Goal: Task Accomplishment & Management: Manage account settings

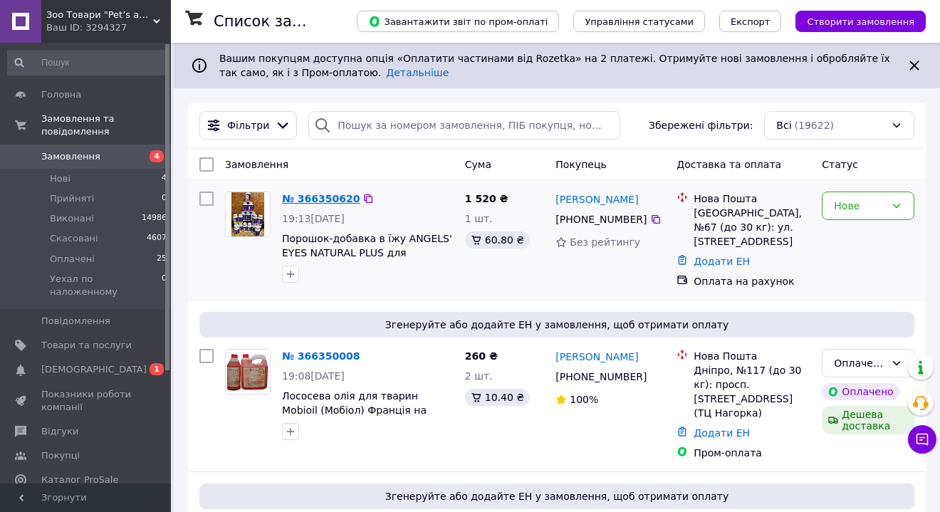
click at [330, 197] on link "№ 366350620" at bounding box center [321, 198] width 78 height 11
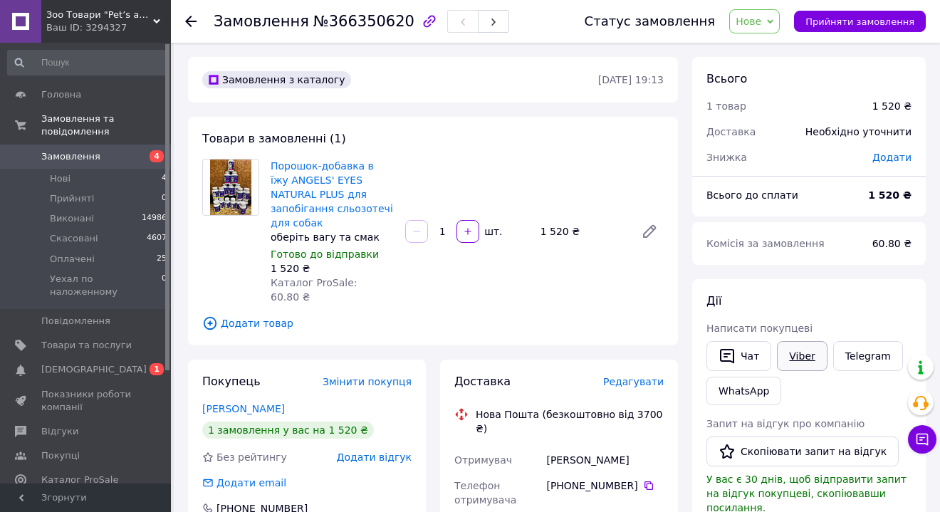
click at [795, 352] on link "Viber" at bounding box center [802, 356] width 50 height 30
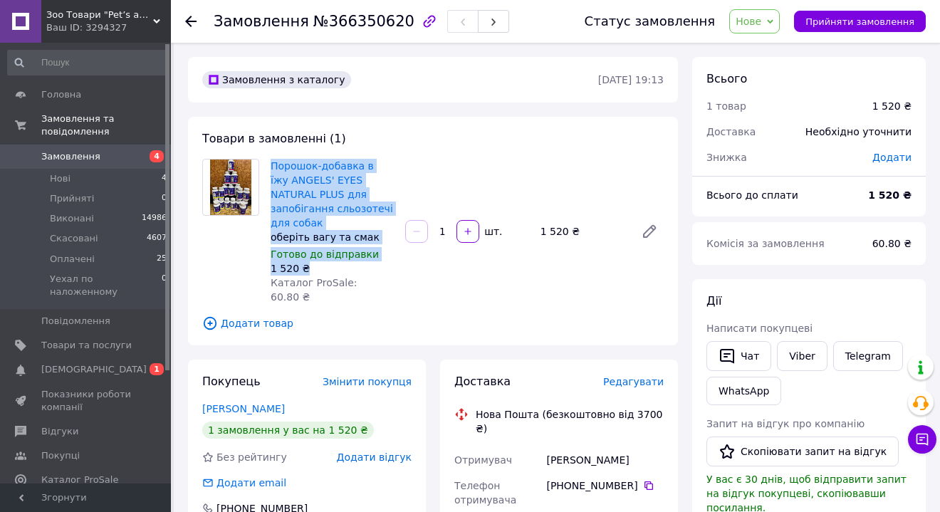
drag, startPoint x: 312, startPoint y: 247, endPoint x: 270, endPoint y: 167, distance: 90.2
click at [270, 167] on div "Порошок-добавка в їжу ANGELS' EYES NATURAL PLUS для запобігання сльозотечі для …" at bounding box center [332, 231] width 135 height 151
copy div "Порошок-добавка в їжу ANGELS' EYES NATURAL PLUS для запобігання сльозотечі для …"
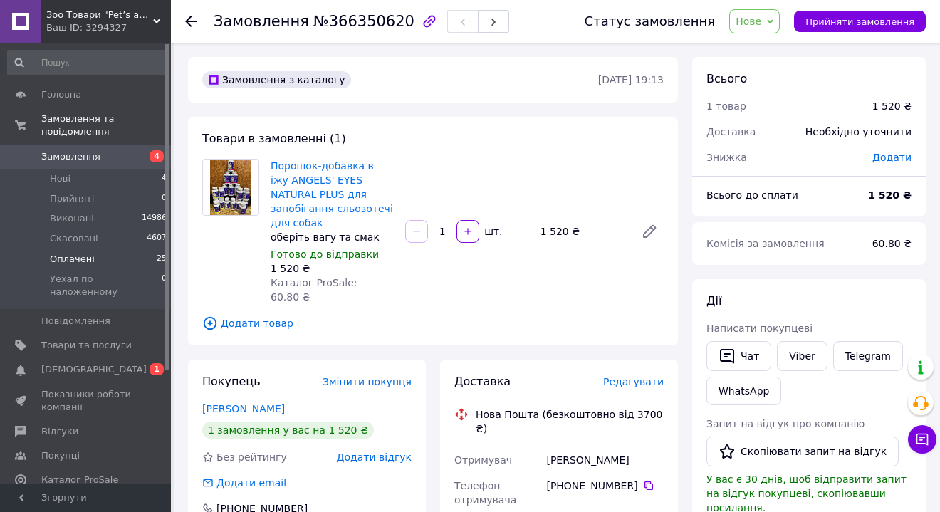
click at [64, 257] on span "Оплачені" at bounding box center [72, 259] width 45 height 13
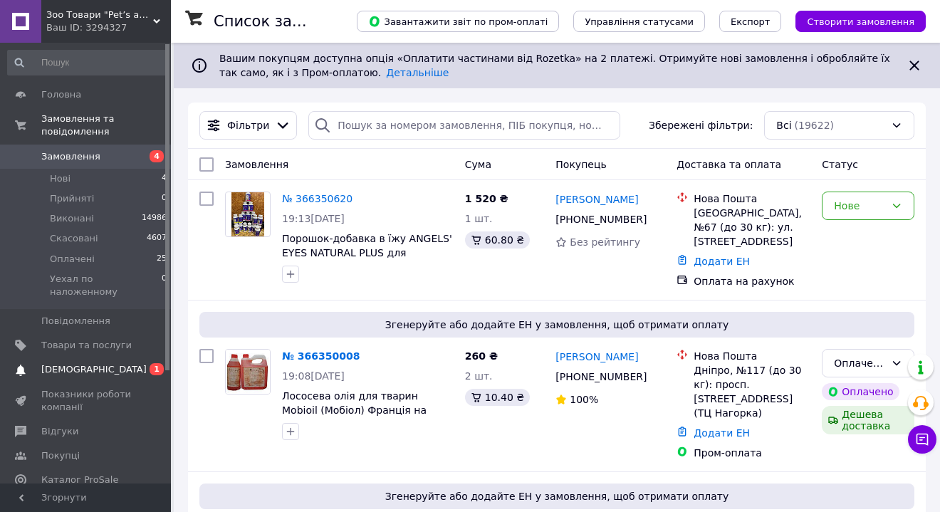
click at [75, 363] on span "[DEMOGRAPHIC_DATA]" at bounding box center [93, 369] width 105 height 13
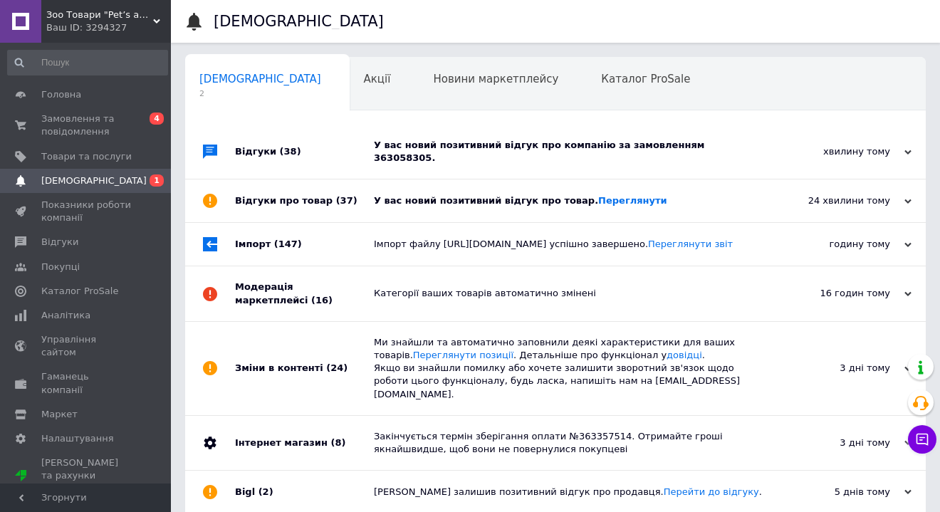
click at [908, 198] on icon at bounding box center [908, 201] width 7 height 7
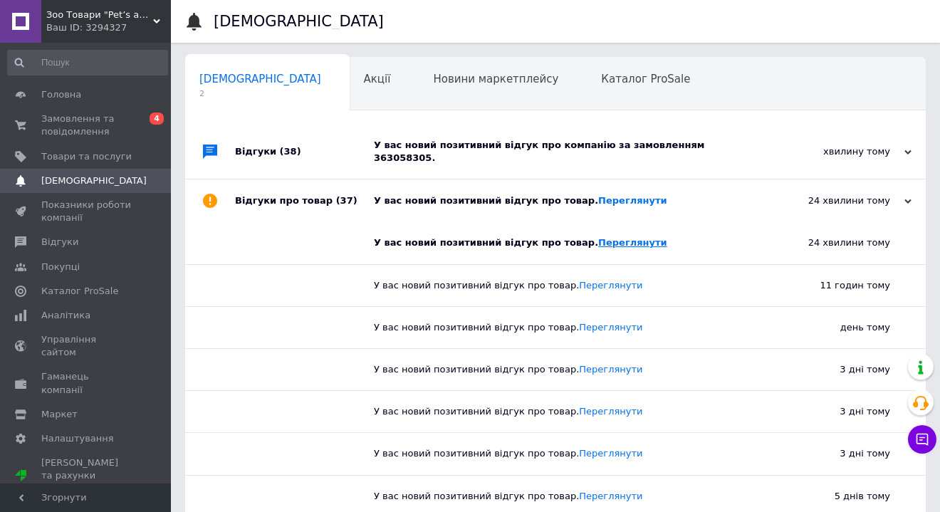
click at [610, 237] on link "Переглянути" at bounding box center [632, 242] width 69 height 11
click at [906, 198] on icon at bounding box center [908, 201] width 7 height 7
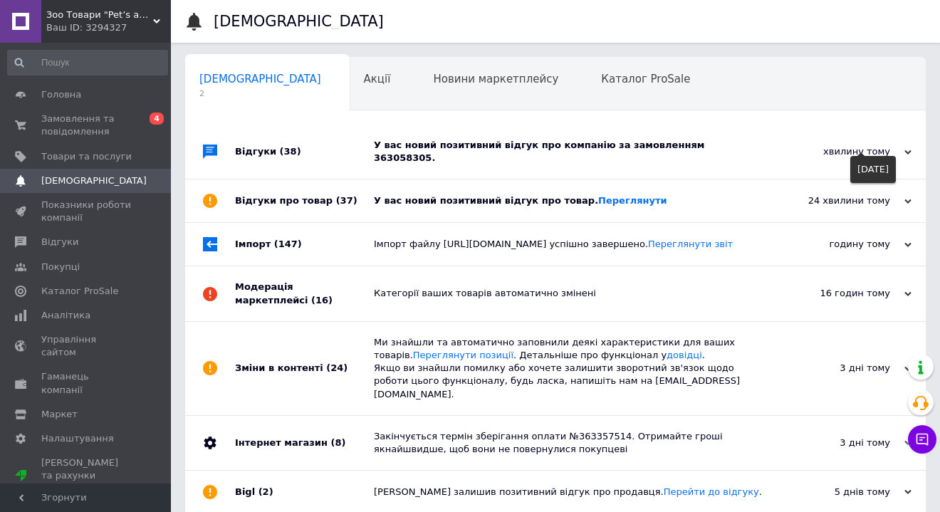
click at [908, 150] on use at bounding box center [908, 152] width 7 height 4
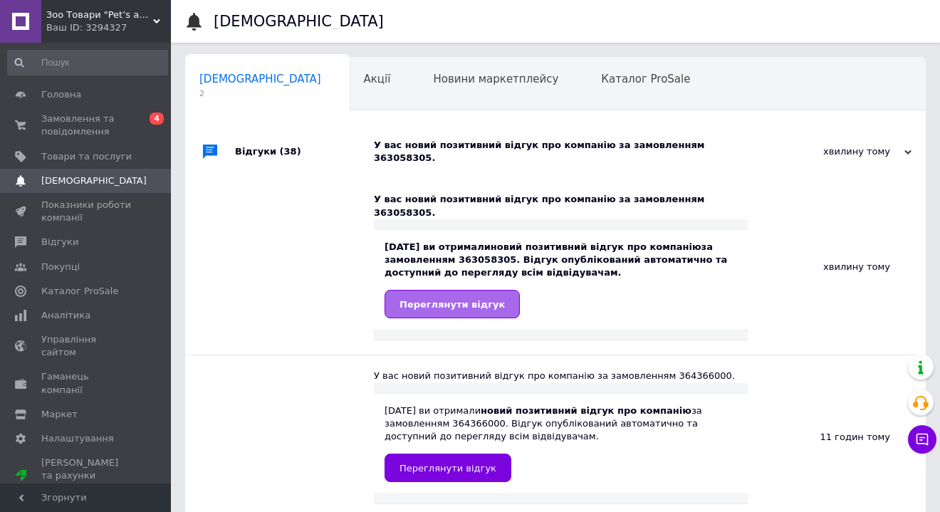
click at [461, 299] on span "Переглянути відгук" at bounding box center [452, 304] width 105 height 11
click at [91, 133] on span "Замовлення та повідомлення" at bounding box center [86, 126] width 90 height 26
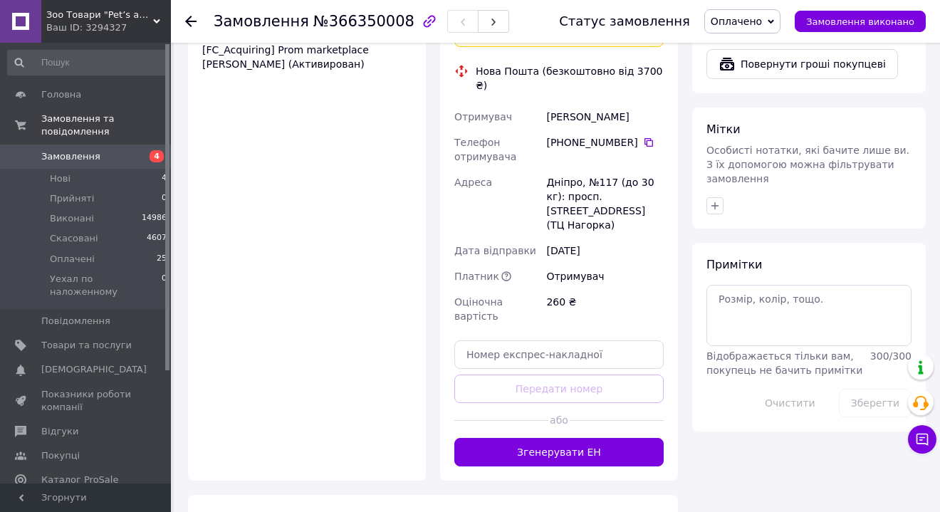
scroll to position [730, 0]
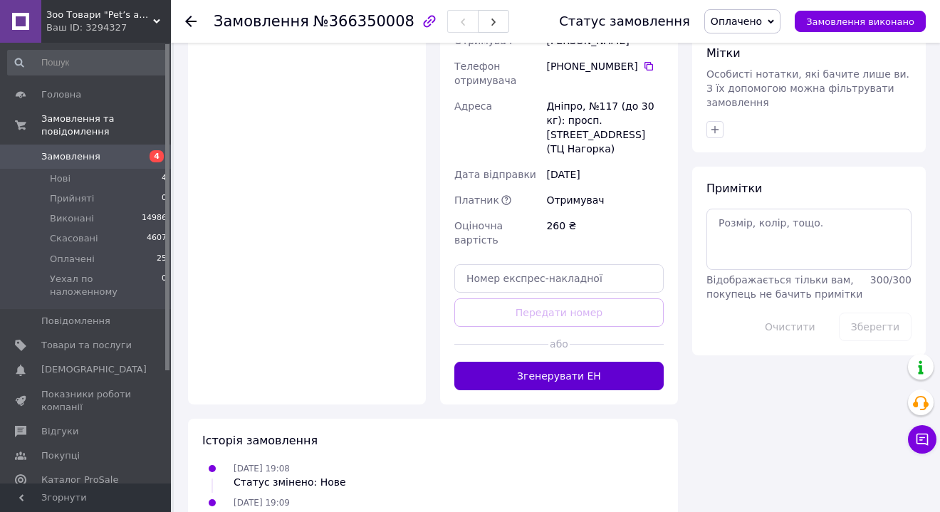
click at [581, 362] on button "Згенерувати ЕН" at bounding box center [559, 376] width 209 height 28
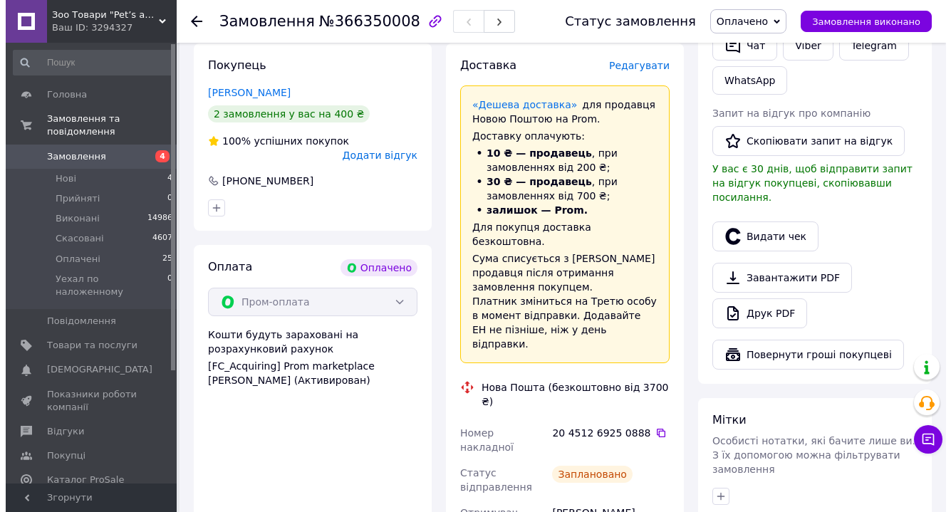
scroll to position [334, 0]
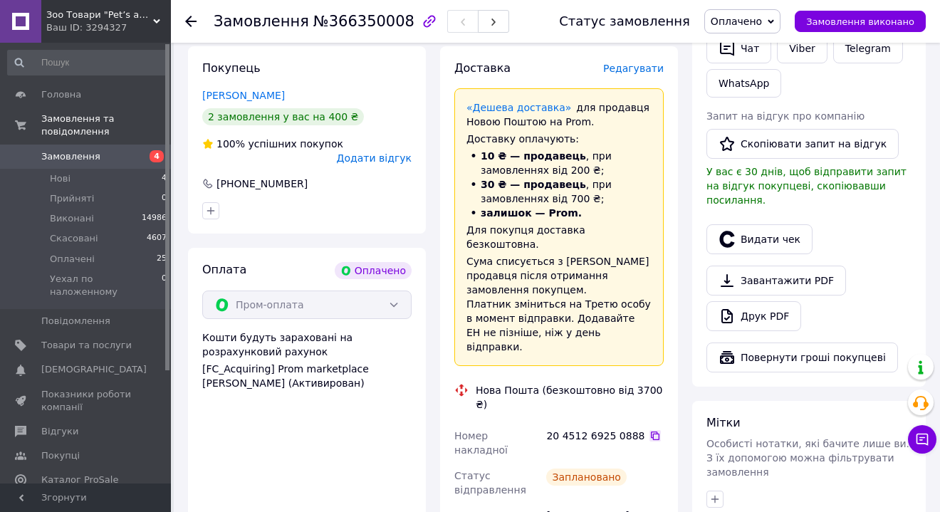
click at [651, 430] on icon at bounding box center [655, 435] width 11 height 11
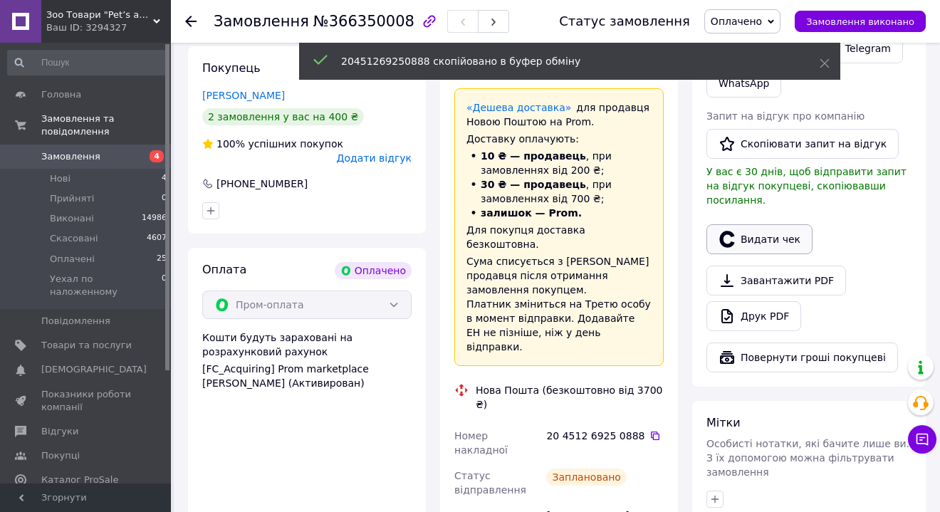
click at [777, 224] on button "Видати чек" at bounding box center [760, 239] width 106 height 30
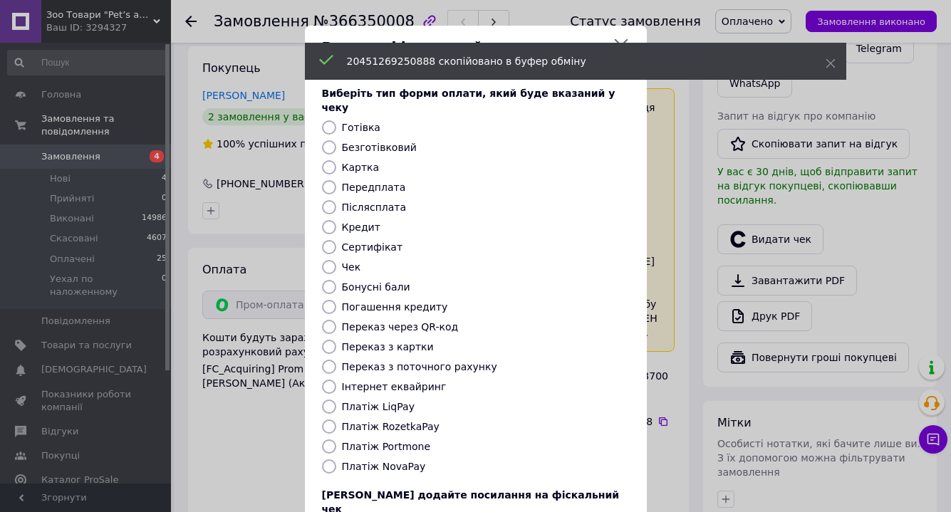
click at [386, 421] on label "Платіж RozetkaPay" at bounding box center [391, 426] width 98 height 11
click at [336, 420] on input "Платіж RozetkaPay" at bounding box center [329, 427] width 14 height 14
radio input "true"
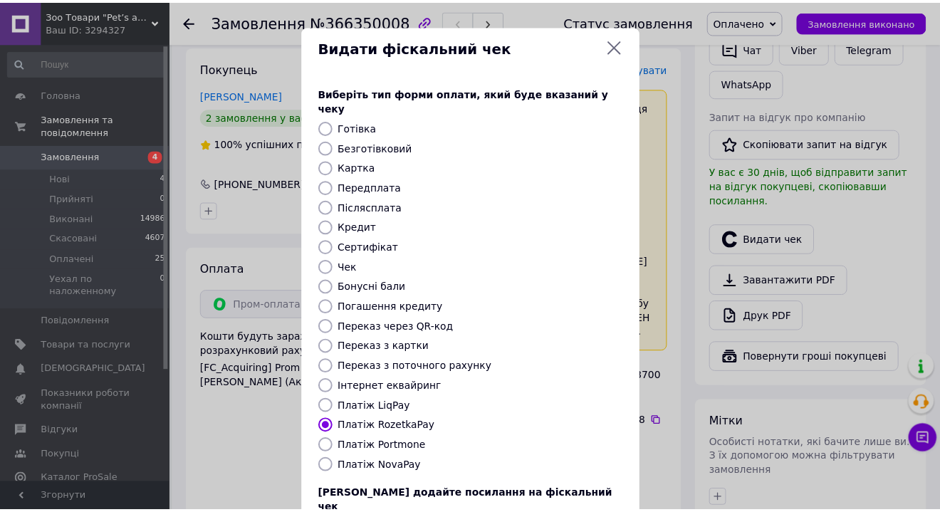
scroll to position [99, 0]
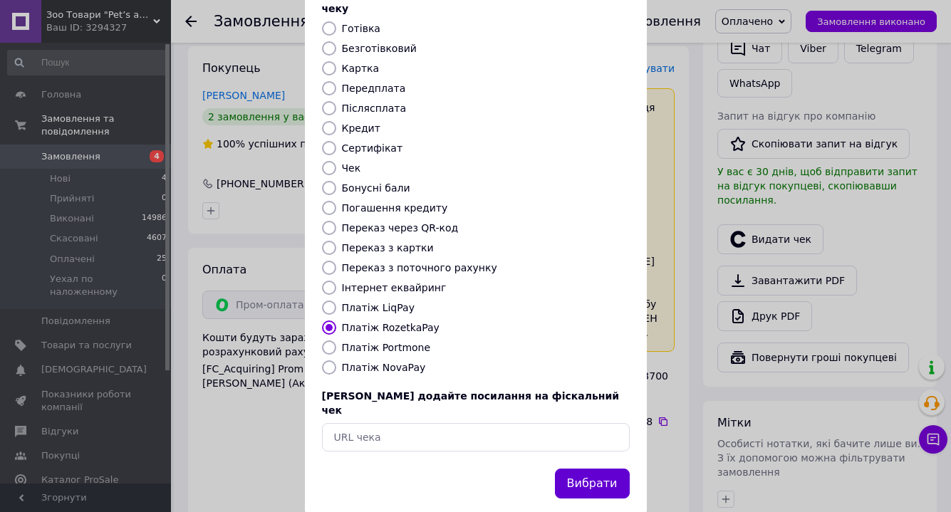
click at [586, 469] on button "Вибрати" at bounding box center [592, 484] width 75 height 31
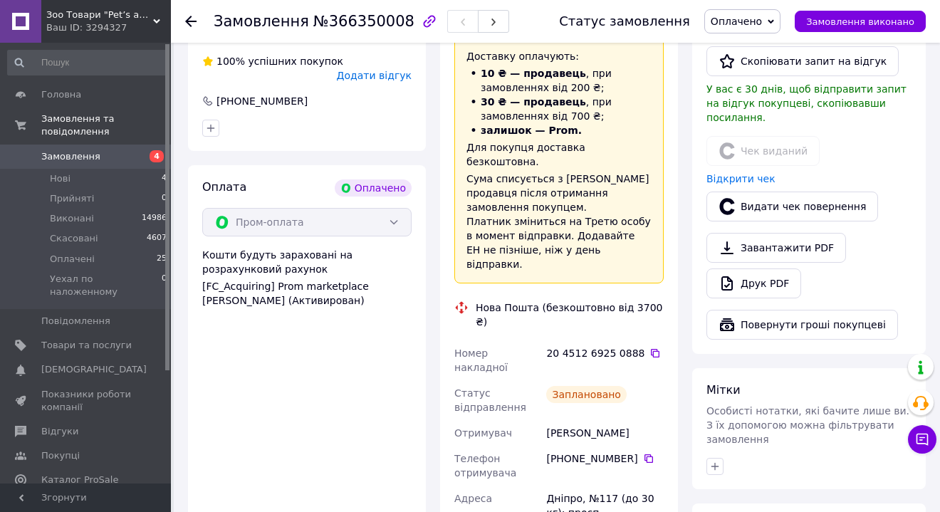
scroll to position [523, 0]
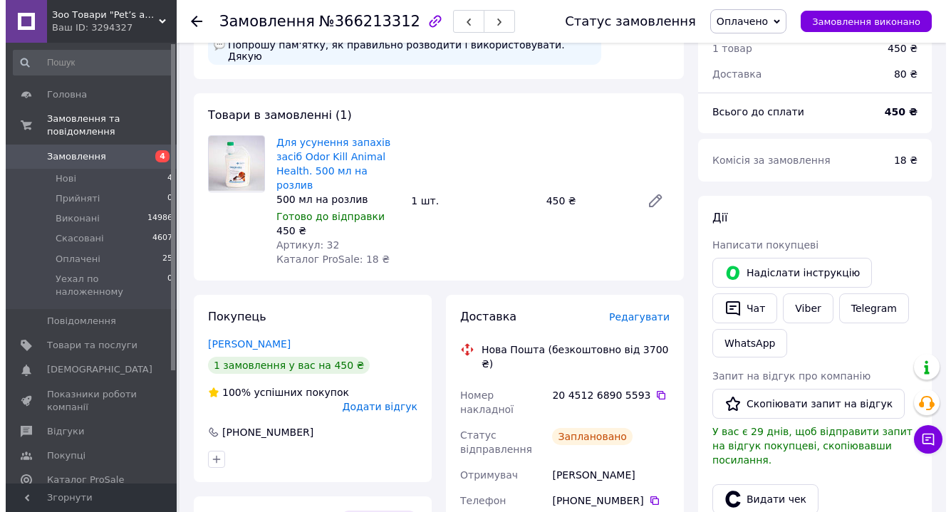
scroll to position [363, 0]
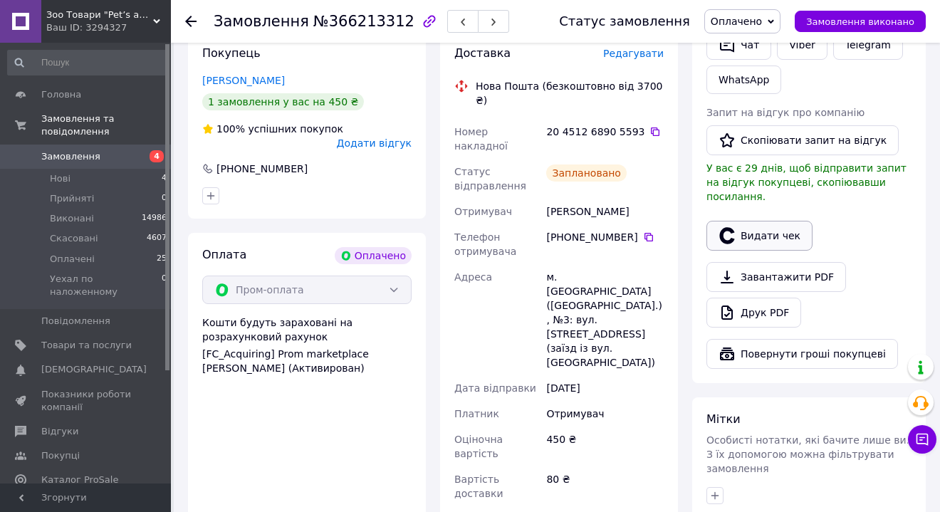
click at [737, 229] on button "Видати чек" at bounding box center [760, 236] width 106 height 30
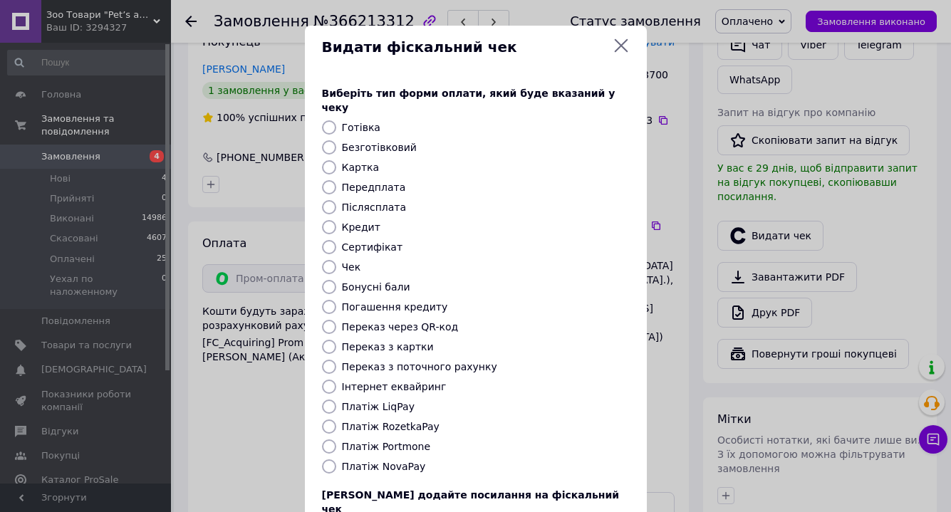
click at [383, 421] on label "Платіж RozetkaPay" at bounding box center [391, 426] width 98 height 11
click at [336, 420] on input "Платіж RozetkaPay" at bounding box center [329, 427] width 14 height 14
radio input "true"
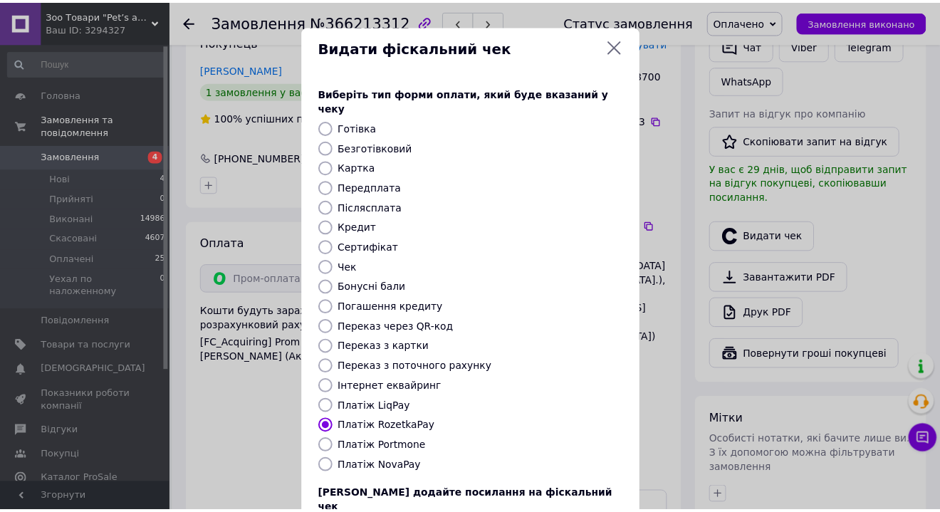
scroll to position [99, 0]
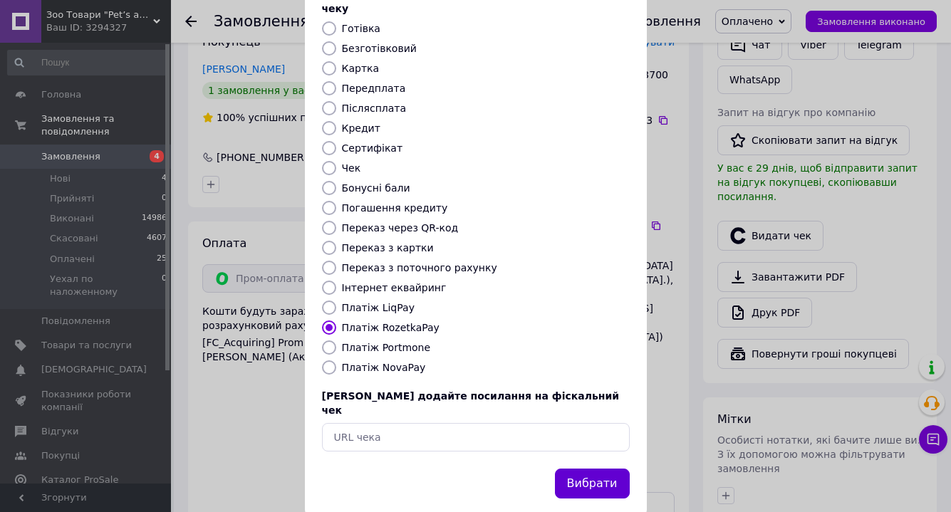
click at [574, 469] on button "Вибрати" at bounding box center [592, 484] width 75 height 31
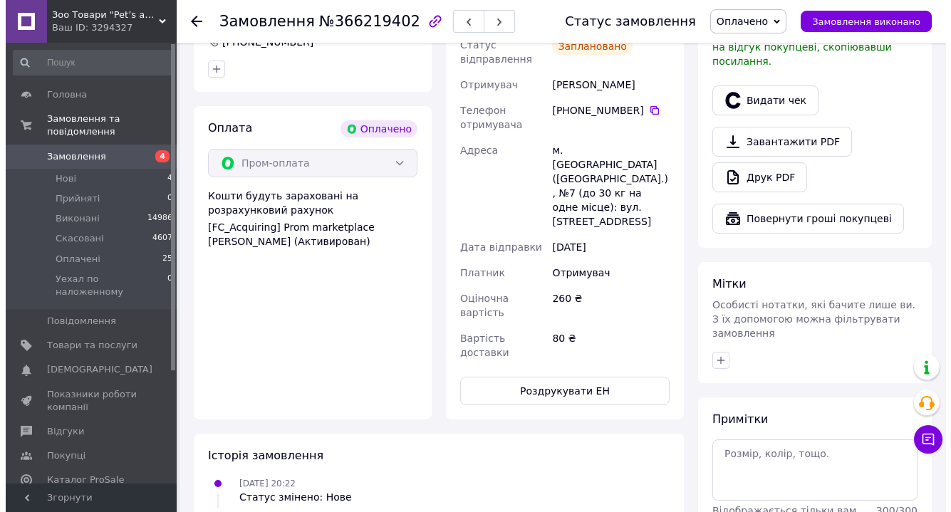
scroll to position [299, 0]
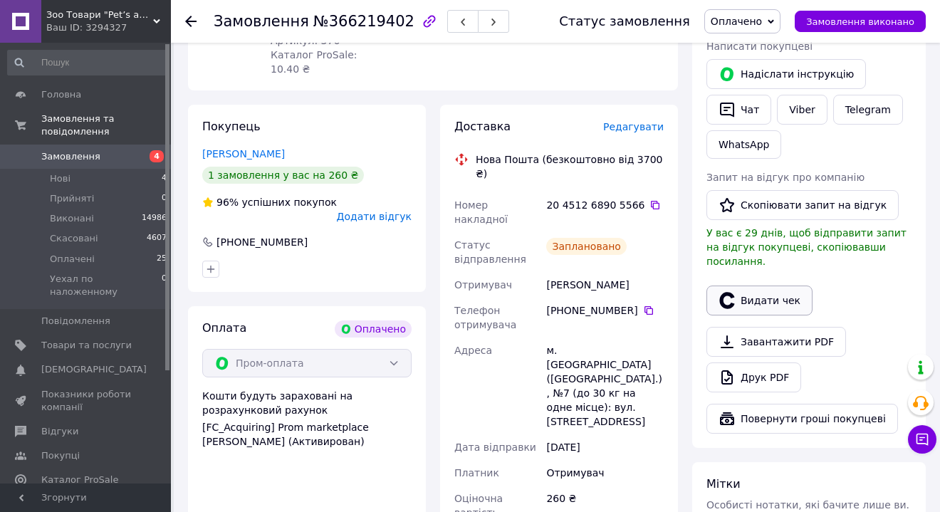
click at [739, 286] on button "Видати чек" at bounding box center [760, 301] width 106 height 30
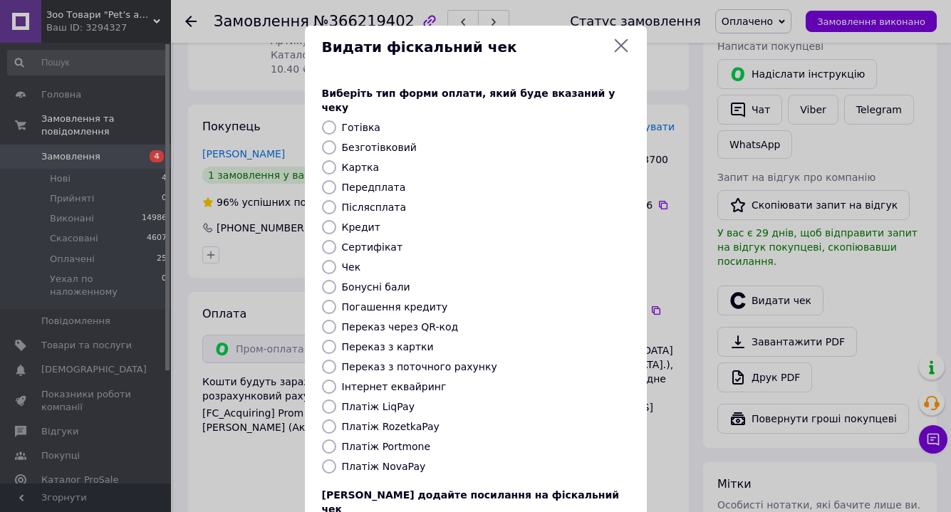
click at [425, 421] on label "Платіж RozetkaPay" at bounding box center [391, 426] width 98 height 11
click at [336, 420] on input "Платіж RozetkaPay" at bounding box center [329, 427] width 14 height 14
radio input "true"
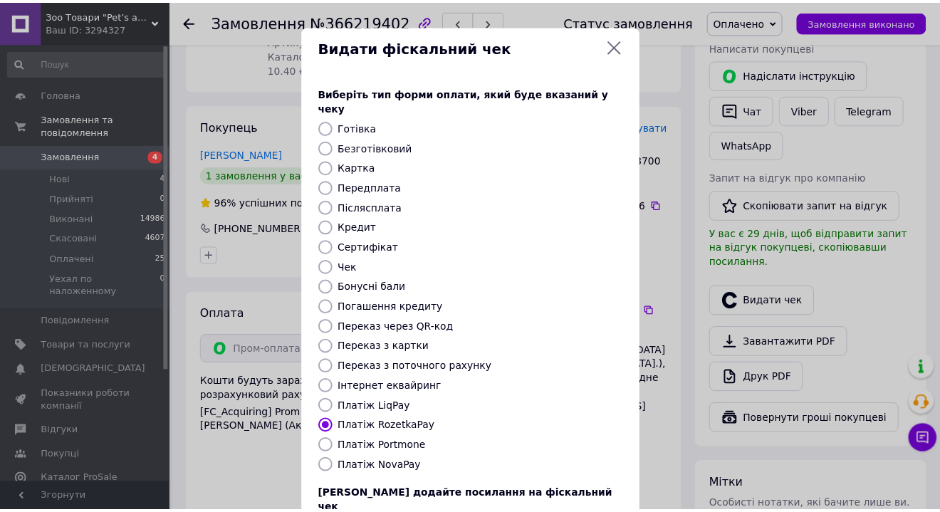
scroll to position [99, 0]
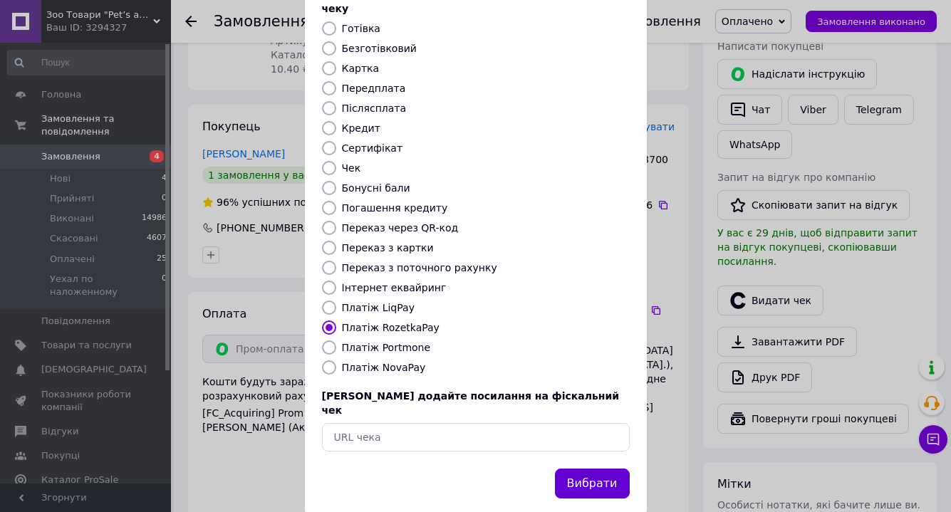
click at [596, 469] on button "Вибрати" at bounding box center [592, 484] width 75 height 31
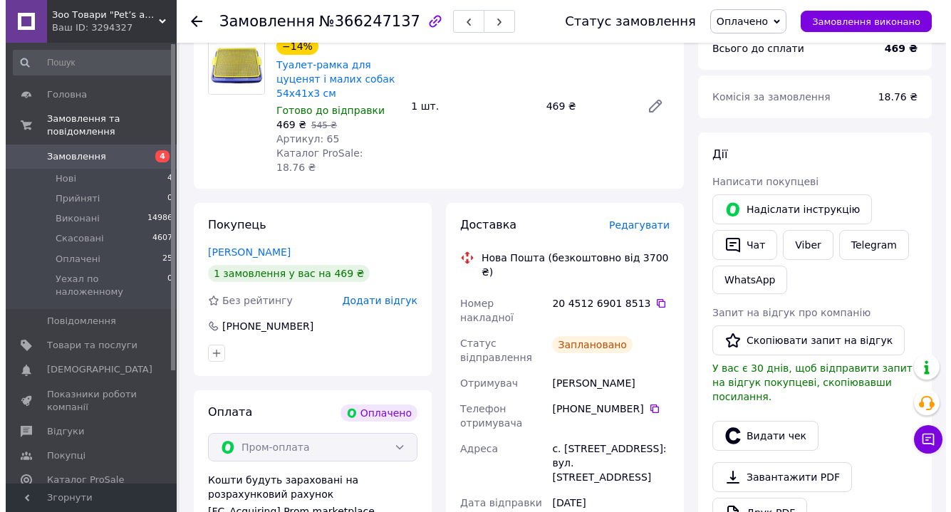
scroll to position [236, 0]
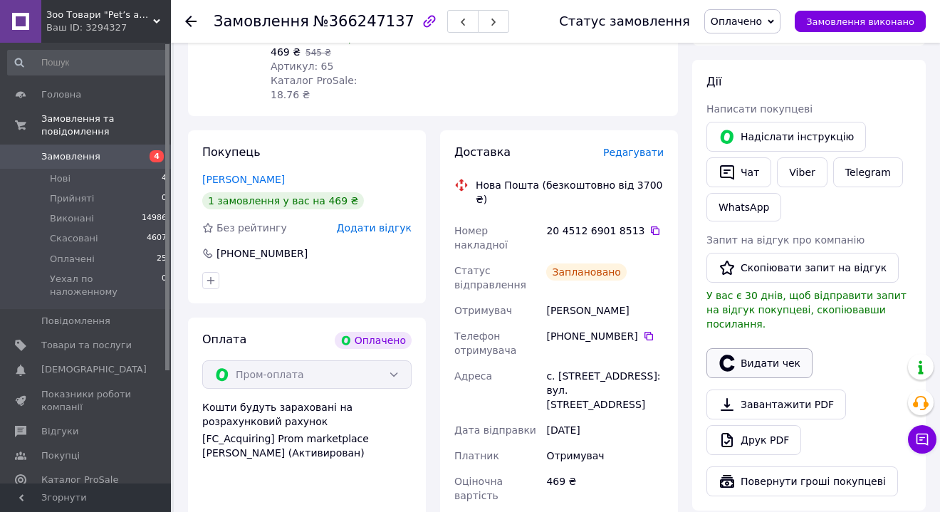
click at [775, 348] on button "Видати чек" at bounding box center [760, 363] width 106 height 30
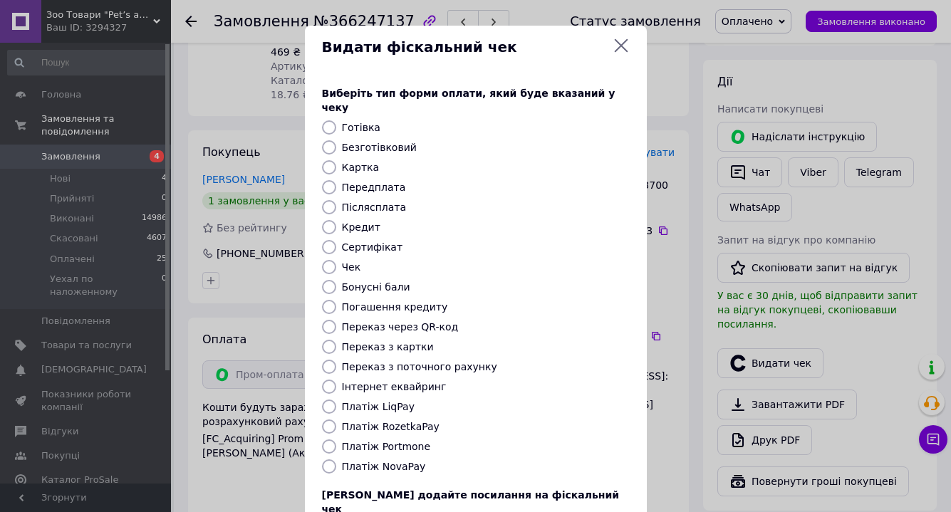
click at [418, 421] on label "Платіж RozetkaPay" at bounding box center [391, 426] width 98 height 11
click at [336, 420] on input "Платіж RozetkaPay" at bounding box center [329, 427] width 14 height 14
radio input "true"
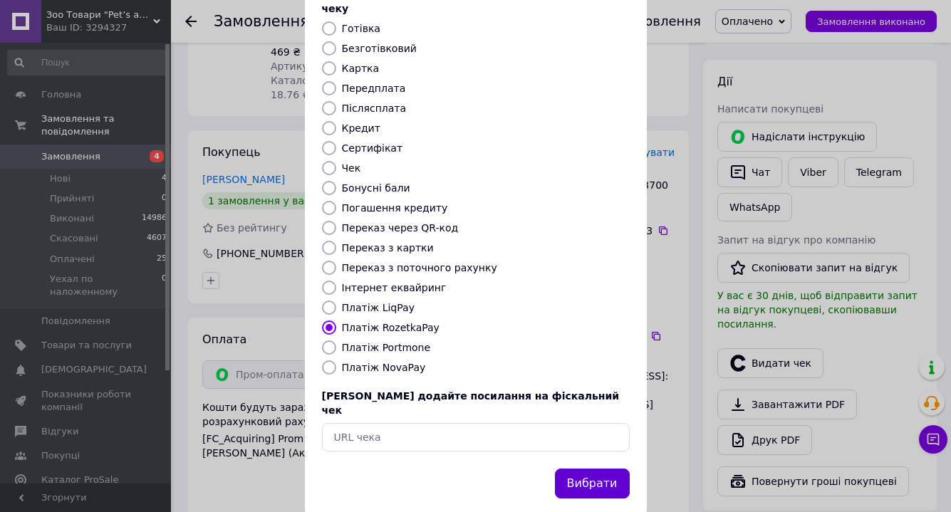
click at [594, 469] on button "Вибрати" at bounding box center [592, 484] width 75 height 31
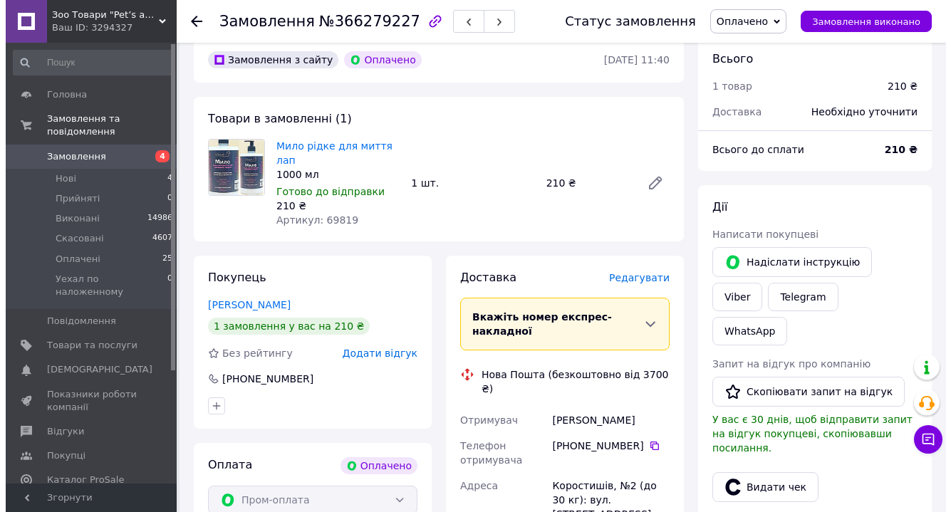
scroll to position [140, 0]
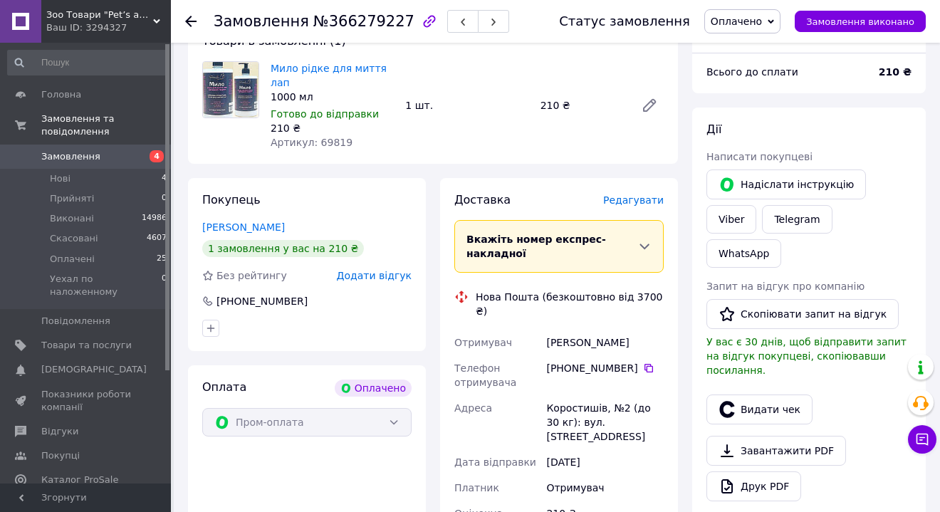
click at [637, 201] on span "Редагувати" at bounding box center [633, 200] width 61 height 11
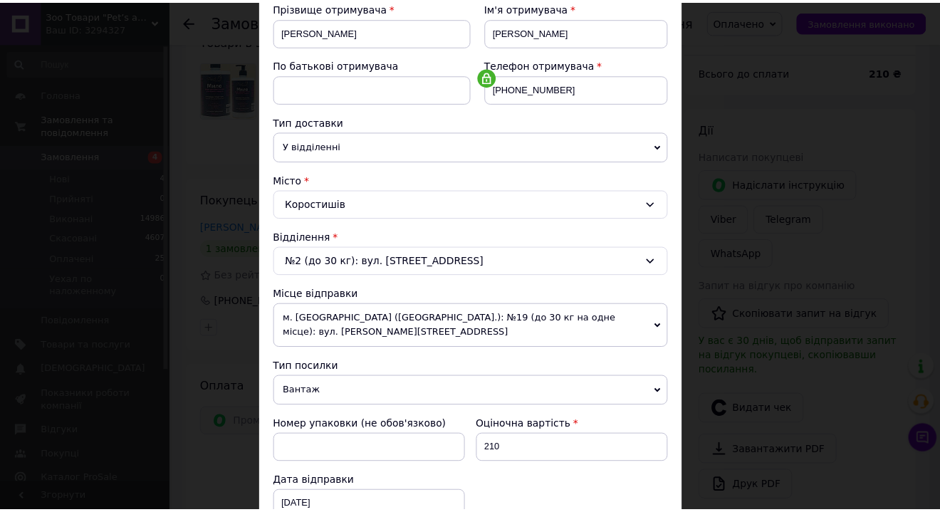
scroll to position [391, 0]
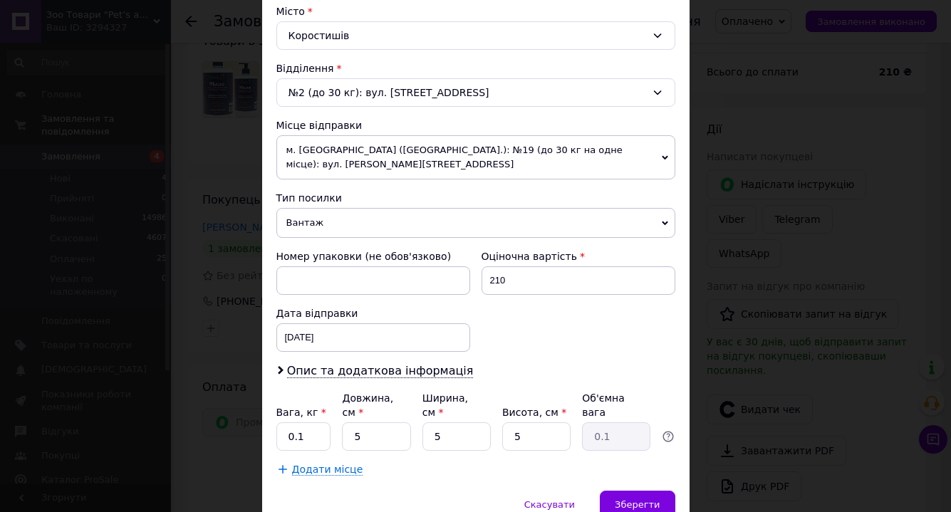
click at [379, 165] on span "м. [GEOGRAPHIC_DATA] ([GEOGRAPHIC_DATA].): №19 (до 30 кг на одне місце): вул. […" at bounding box center [475, 157] width 399 height 44
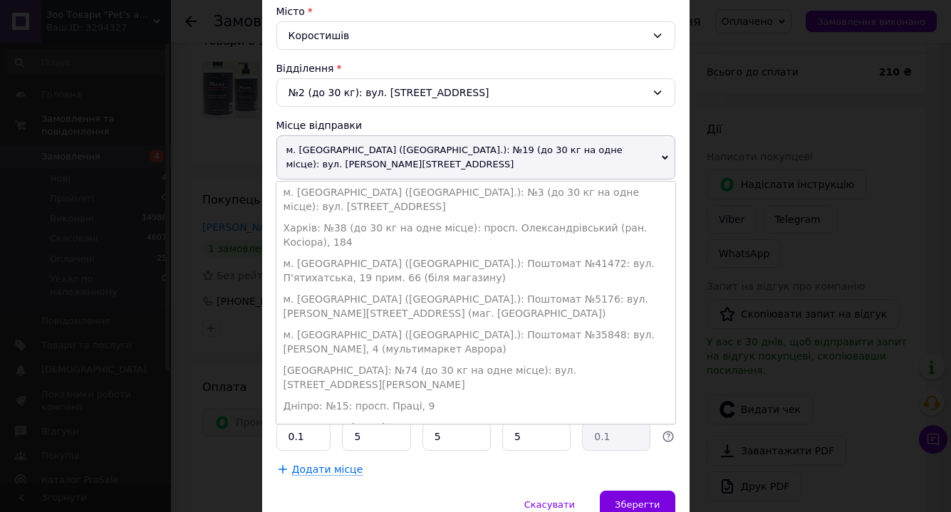
click at [418, 395] on li "Дніпро: №15: просп. Праці, 9" at bounding box center [475, 405] width 399 height 21
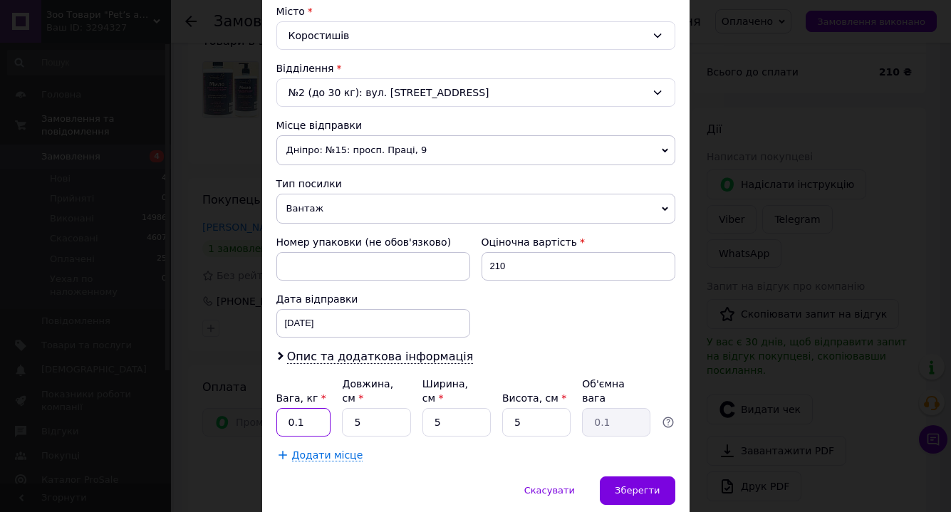
drag, startPoint x: 301, startPoint y: 423, endPoint x: 281, endPoint y: 422, distance: 19.3
click at [281, 422] on input "0.1" at bounding box center [303, 422] width 55 height 28
type input "1"
drag, startPoint x: 353, startPoint y: 423, endPoint x: 360, endPoint y: 427, distance: 8.1
click at [353, 423] on input "5" at bounding box center [376, 422] width 68 height 28
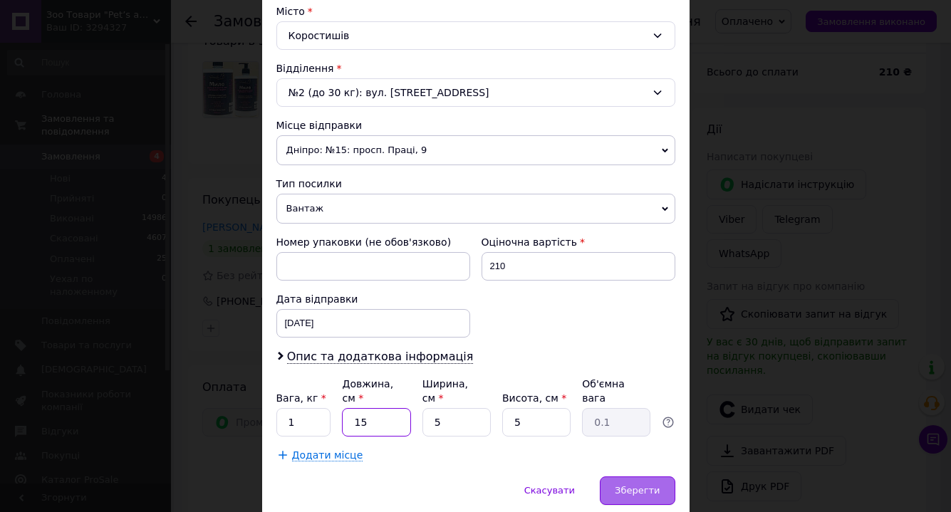
type input "15"
click at [632, 489] on span "Зберегти" at bounding box center [637, 490] width 45 height 11
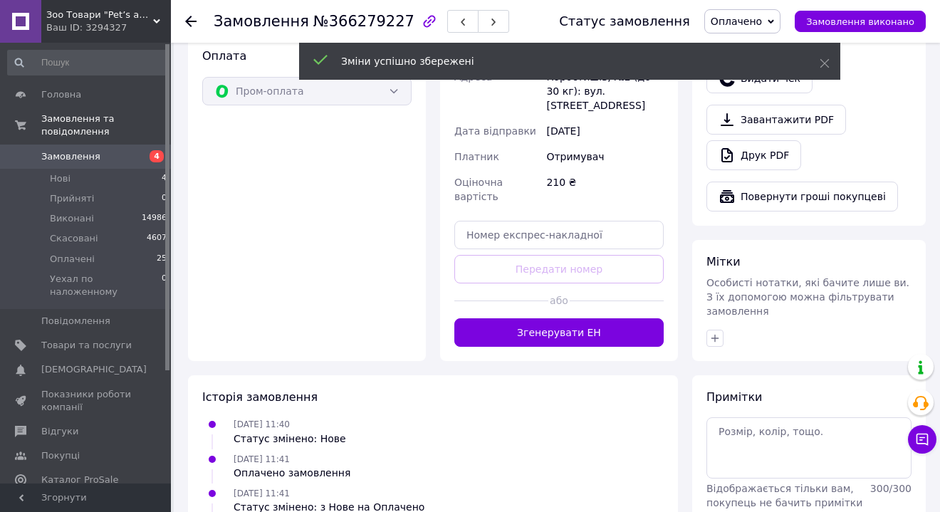
scroll to position [586, 0]
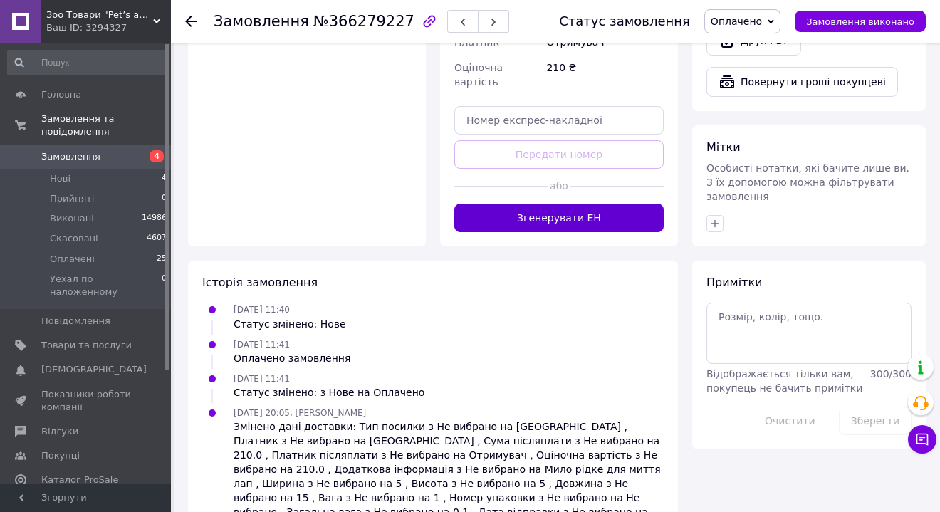
click at [570, 204] on button "Згенерувати ЕН" at bounding box center [559, 218] width 209 height 28
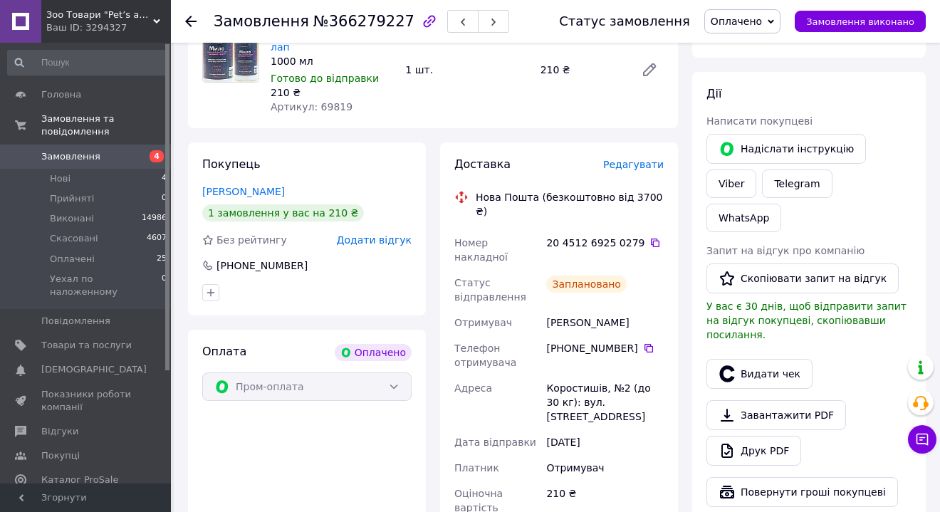
scroll to position [161, 0]
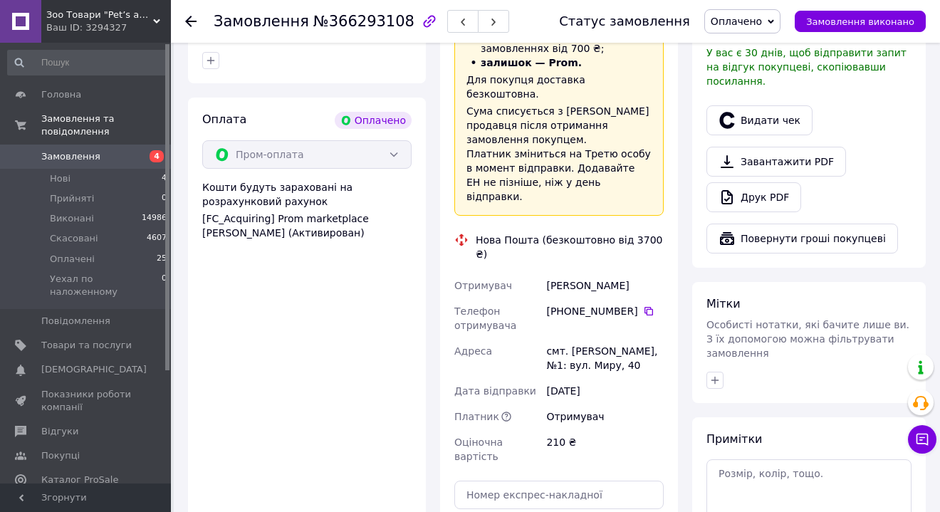
scroll to position [562, 0]
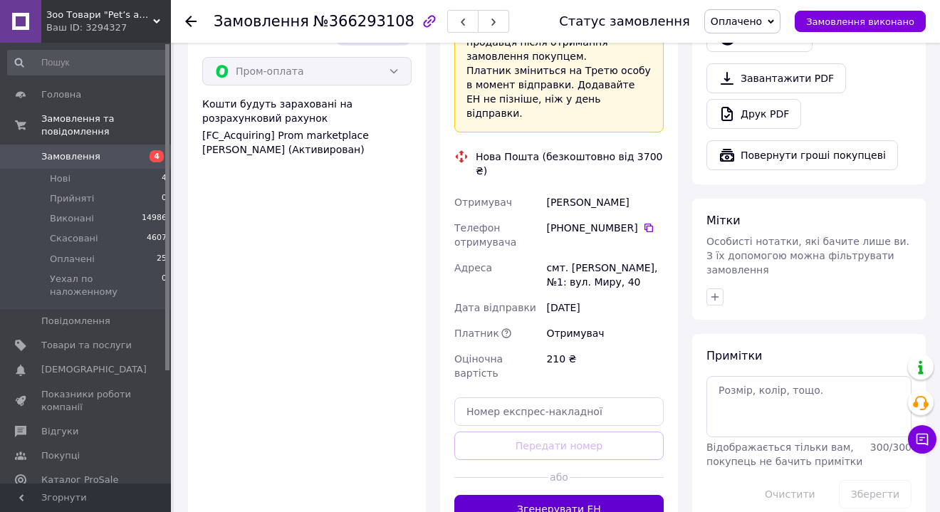
click at [589, 495] on button "Згенерувати ЕН" at bounding box center [559, 509] width 209 height 28
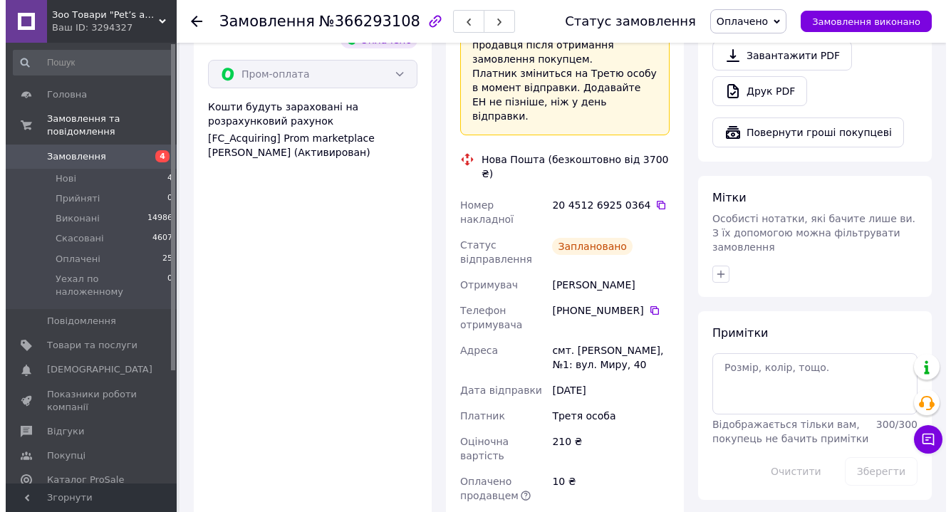
scroll to position [396, 0]
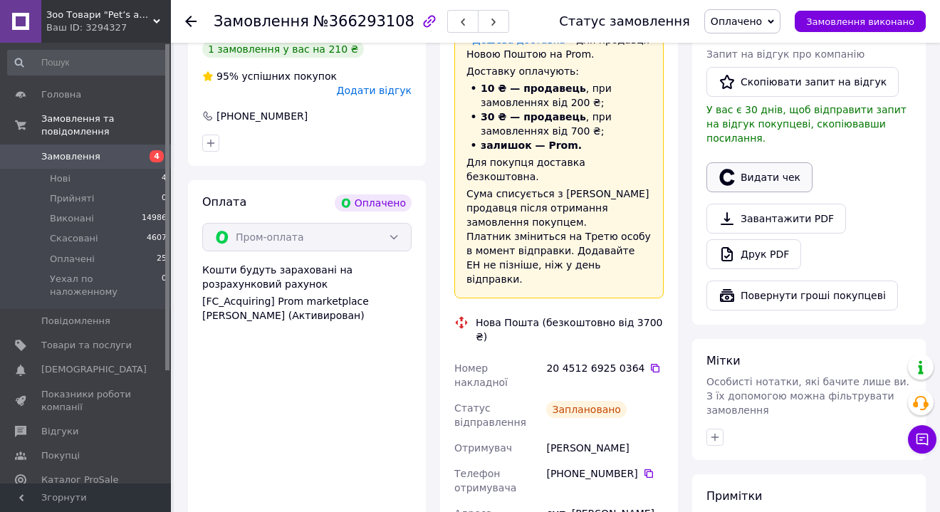
click at [767, 166] on button "Видати чек" at bounding box center [760, 177] width 106 height 30
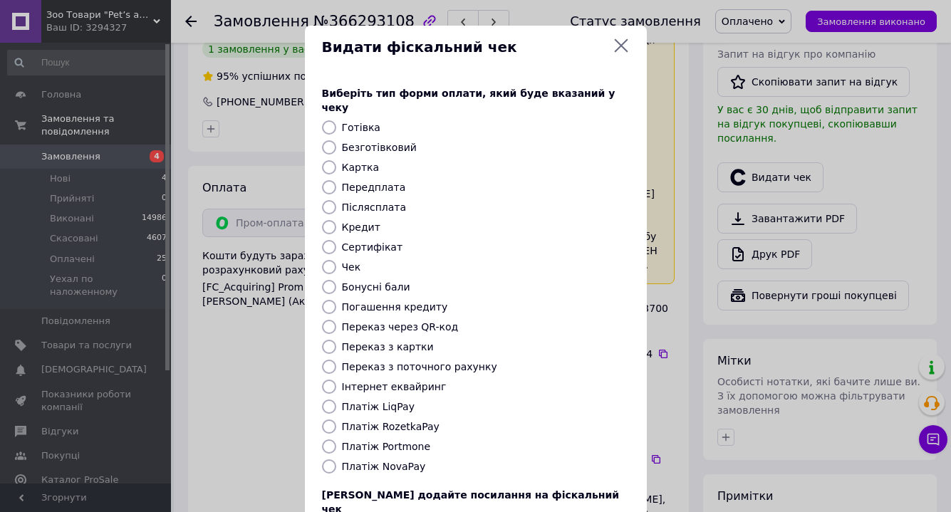
click at [374, 421] on label "Платіж RozetkaPay" at bounding box center [391, 426] width 98 height 11
click at [336, 420] on input "Платіж RozetkaPay" at bounding box center [329, 427] width 14 height 14
radio input "true"
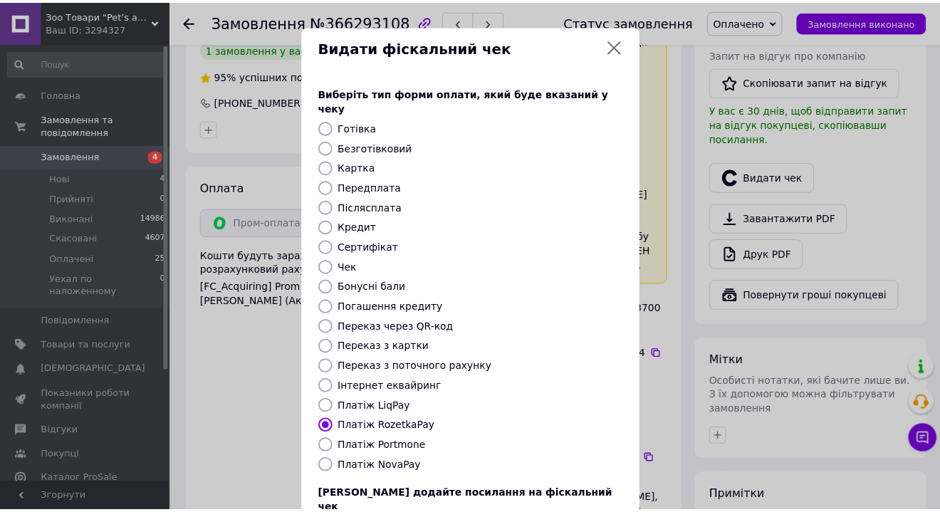
scroll to position [81, 0]
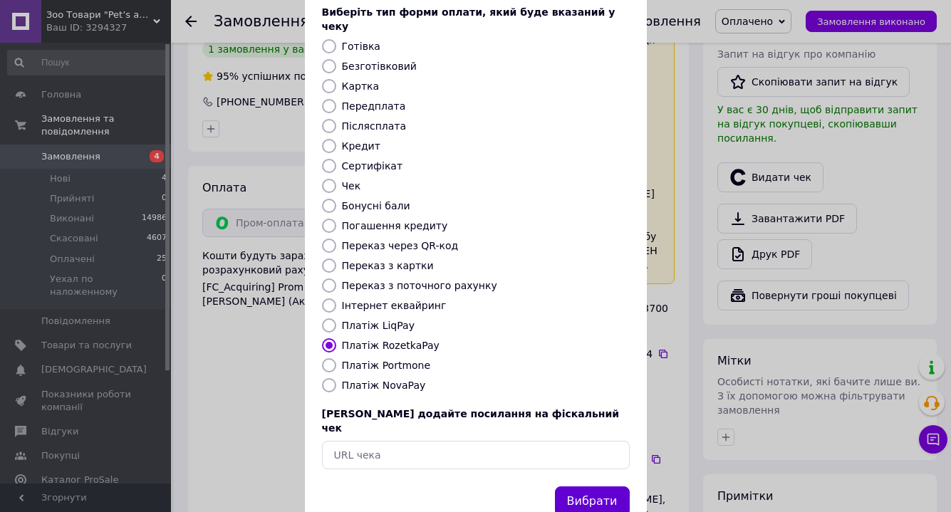
click at [601, 487] on button "Вибрати" at bounding box center [592, 502] width 75 height 31
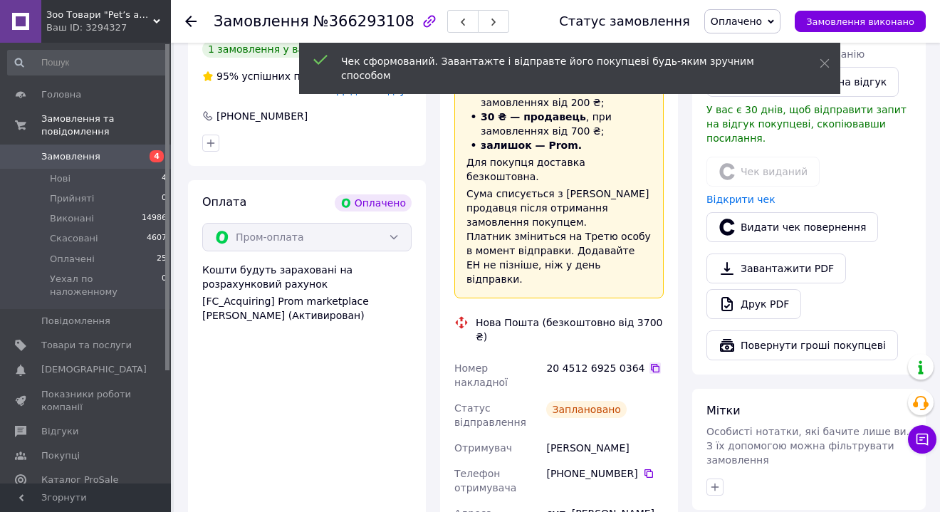
click at [650, 363] on icon at bounding box center [655, 368] width 11 height 11
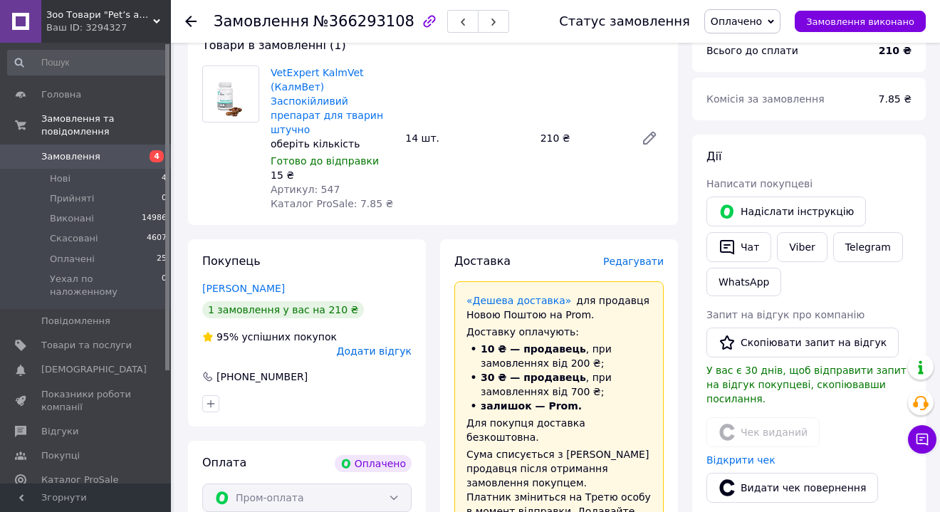
scroll to position [113, 0]
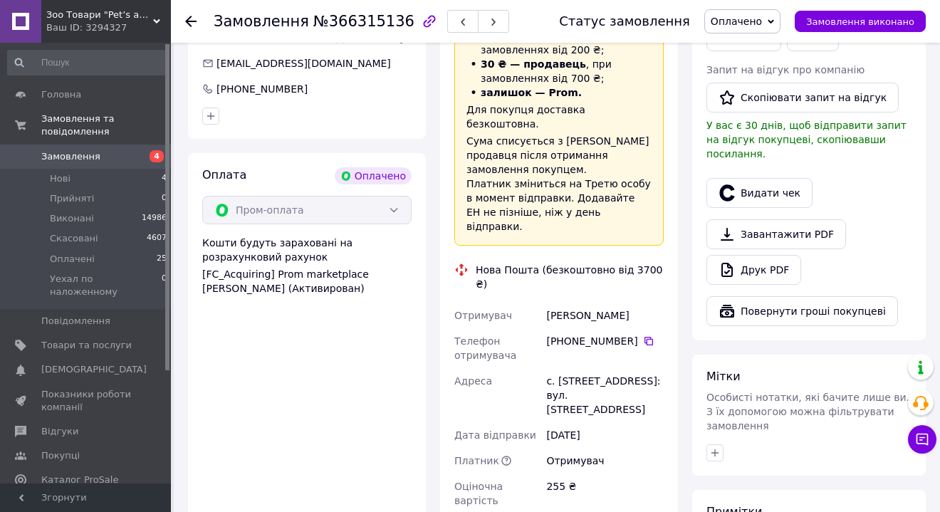
scroll to position [546, 0]
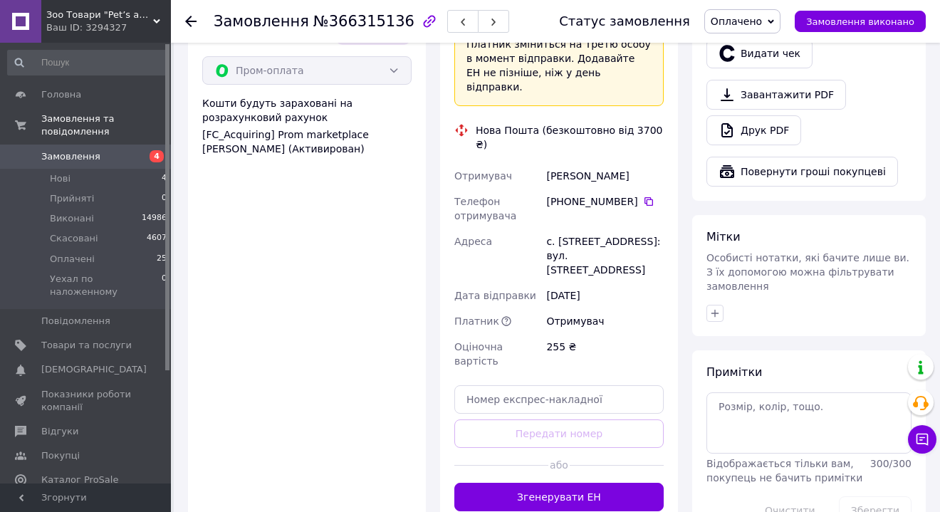
click at [541, 483] on button "Згенерувати ЕН" at bounding box center [559, 497] width 209 height 28
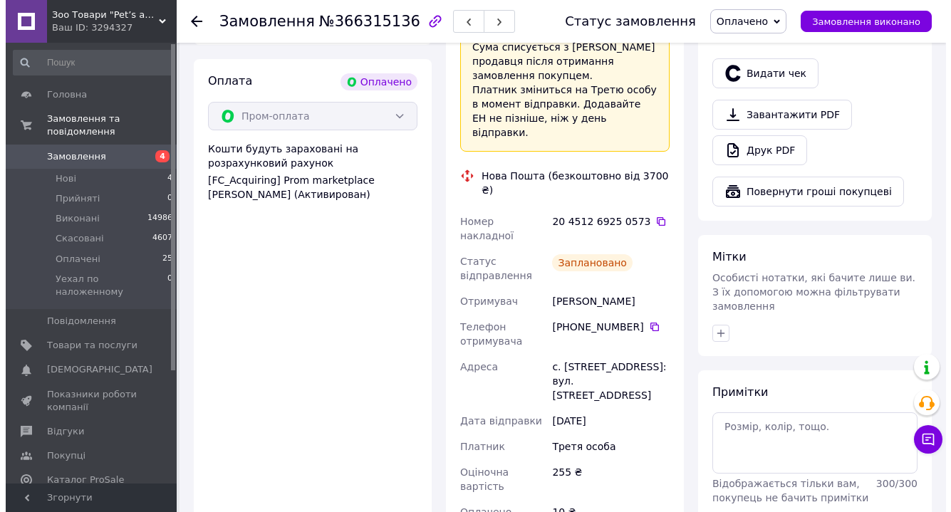
scroll to position [450, 0]
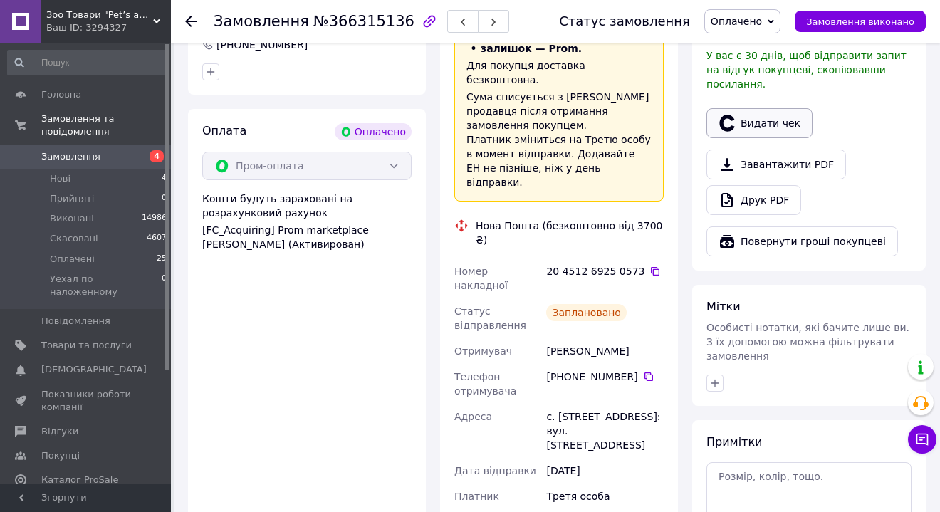
click at [761, 108] on button "Видати чек" at bounding box center [760, 123] width 106 height 30
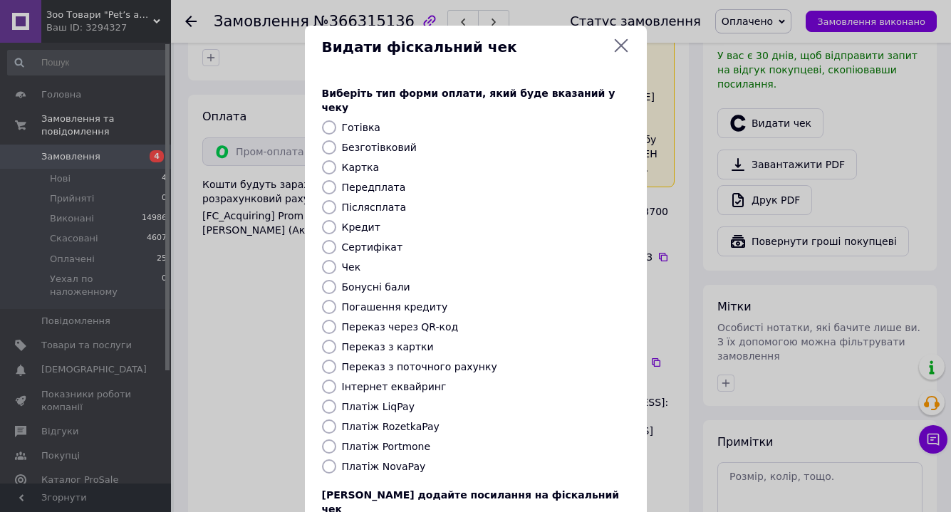
click at [399, 421] on label "Платіж RozetkaPay" at bounding box center [391, 426] width 98 height 11
click at [336, 420] on input "Платіж RozetkaPay" at bounding box center [329, 427] width 14 height 14
radio input "true"
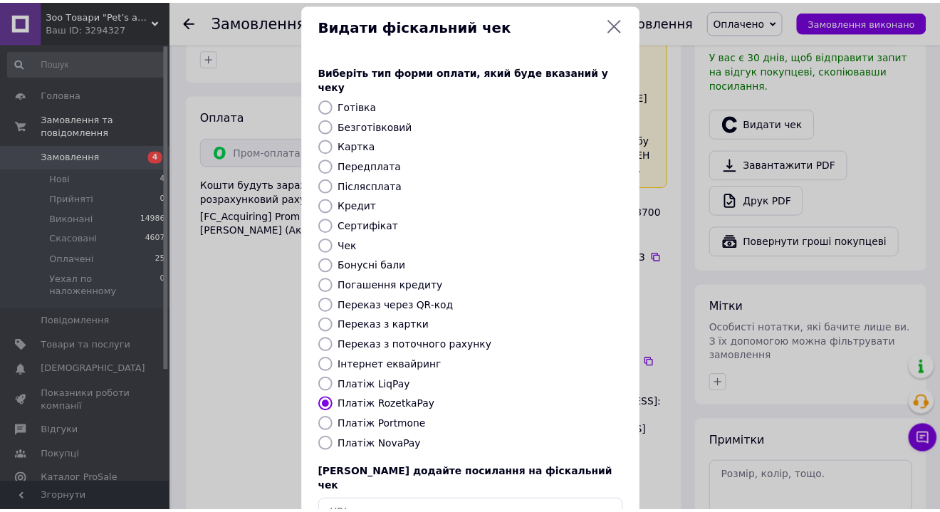
scroll to position [58, 0]
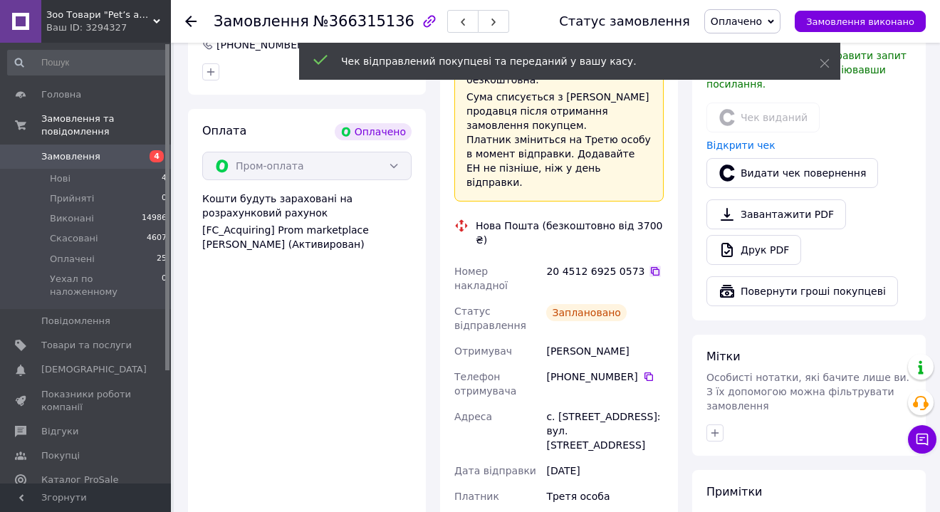
click at [651, 267] on icon at bounding box center [655, 271] width 9 height 9
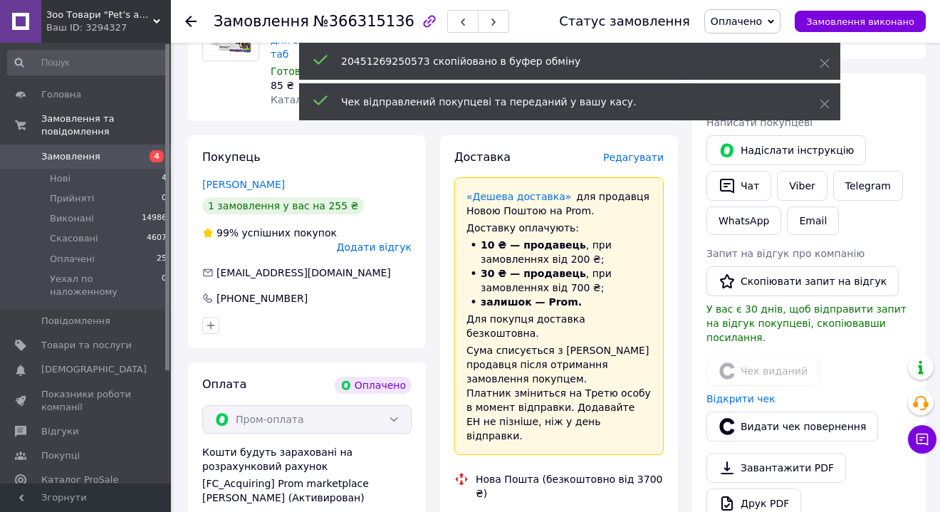
scroll to position [34, 0]
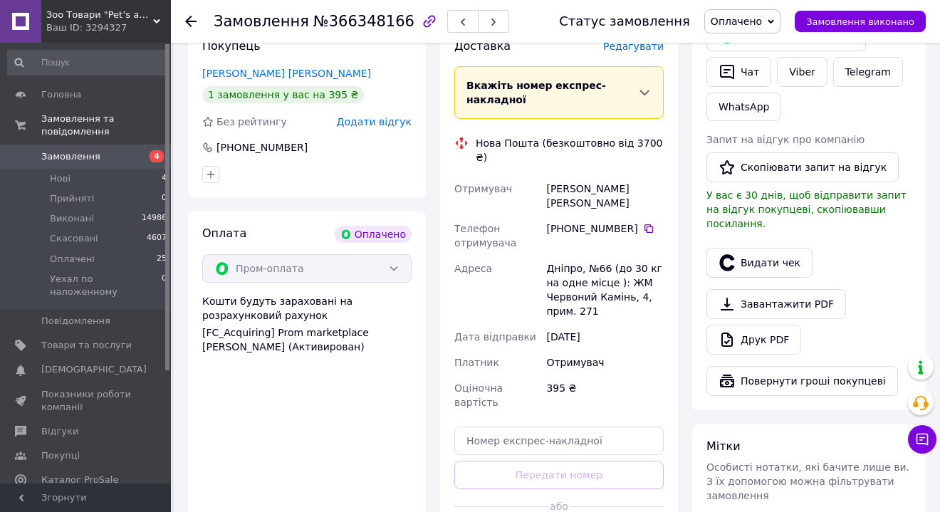
scroll to position [421, 0]
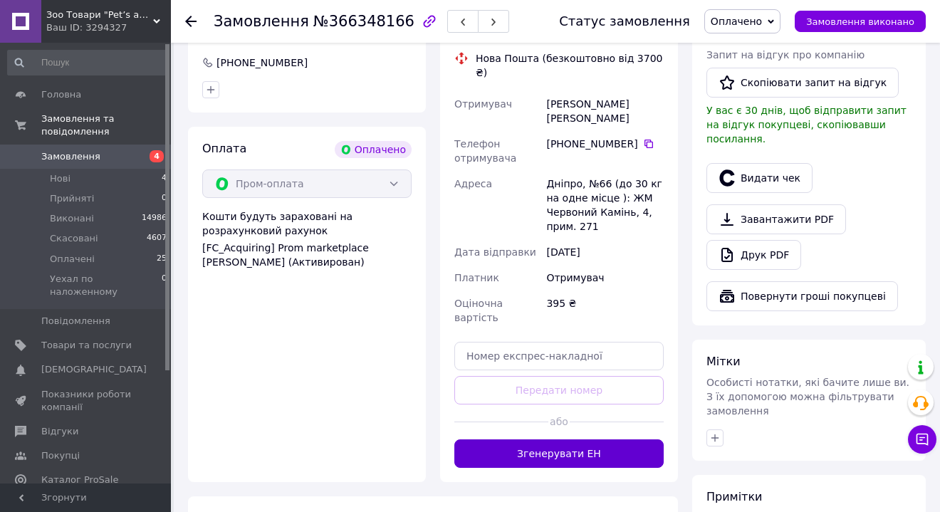
click at [561, 440] on button "Згенерувати ЕН" at bounding box center [559, 454] width 209 height 28
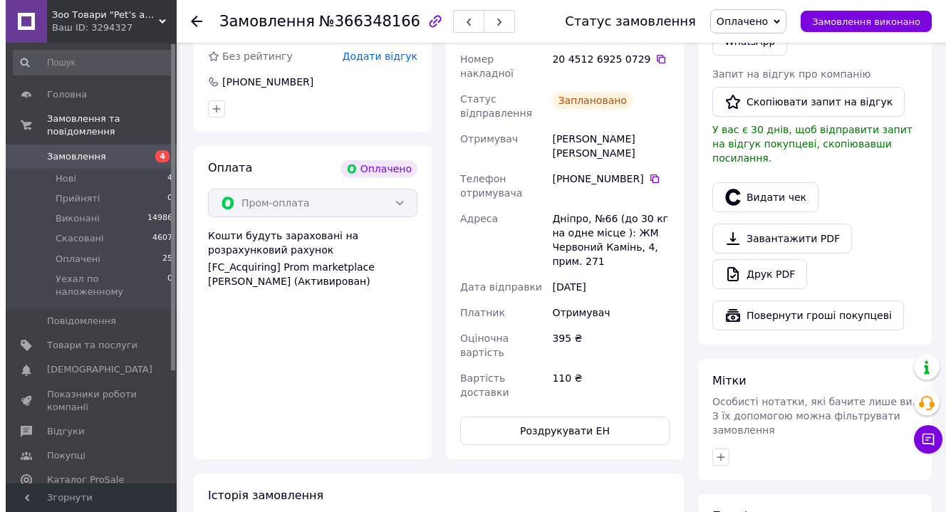
scroll to position [293, 0]
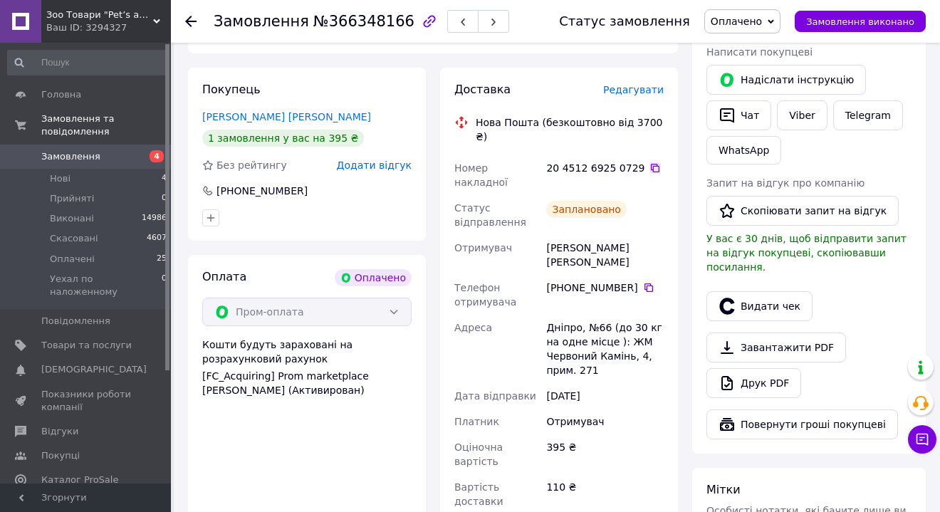
click at [650, 162] on icon at bounding box center [655, 167] width 11 height 11
click at [784, 298] on button "Видати чек" at bounding box center [760, 306] width 106 height 30
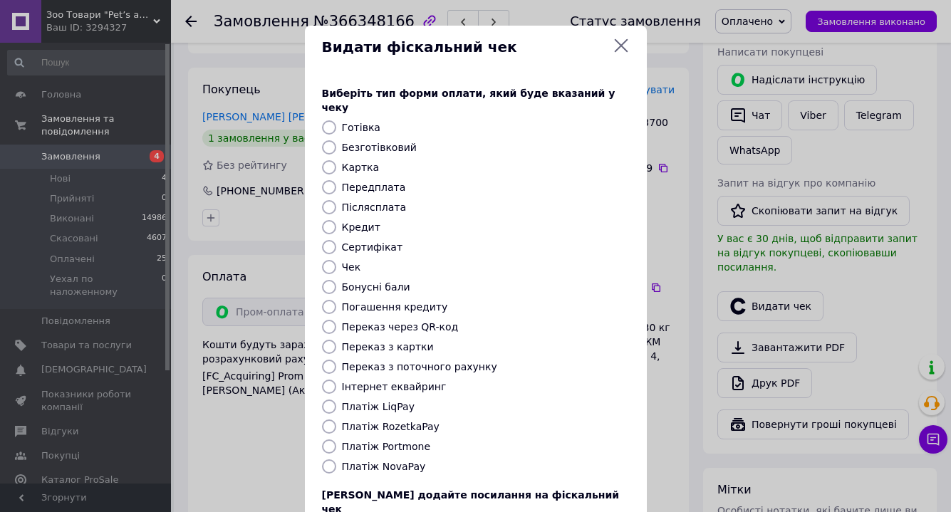
drag, startPoint x: 398, startPoint y: 413, endPoint x: 405, endPoint y: 415, distance: 7.4
click at [398, 421] on label "Платіж RozetkaPay" at bounding box center [391, 426] width 98 height 11
click at [336, 420] on input "Платіж RozetkaPay" at bounding box center [329, 427] width 14 height 14
radio input "true"
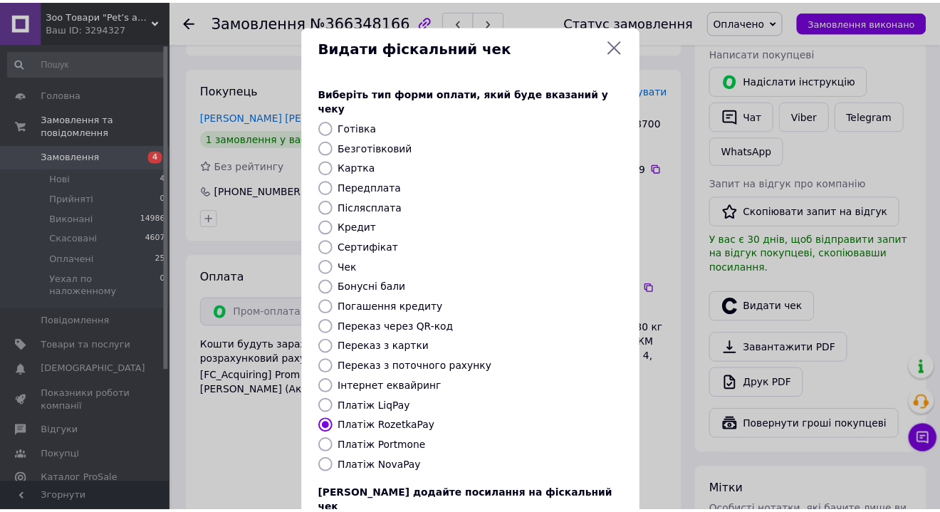
scroll to position [99, 0]
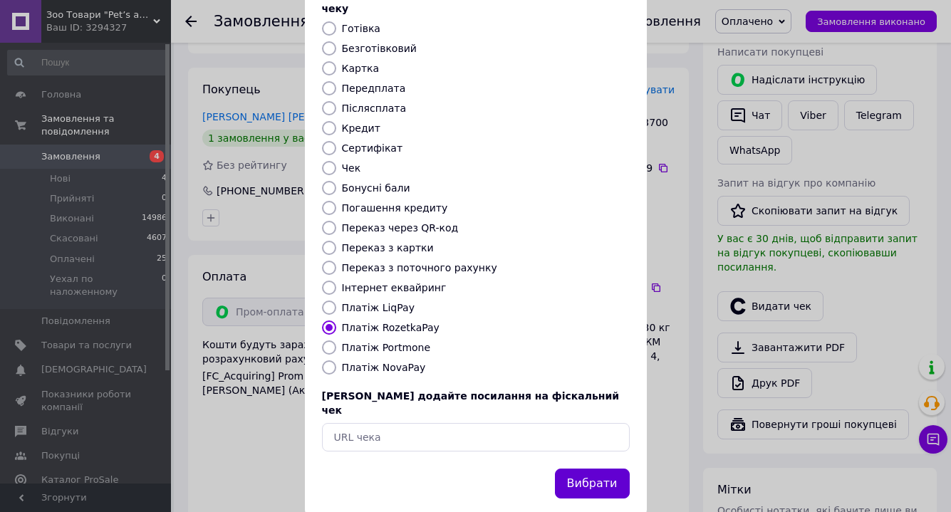
click at [597, 469] on button "Вибрати" at bounding box center [592, 484] width 75 height 31
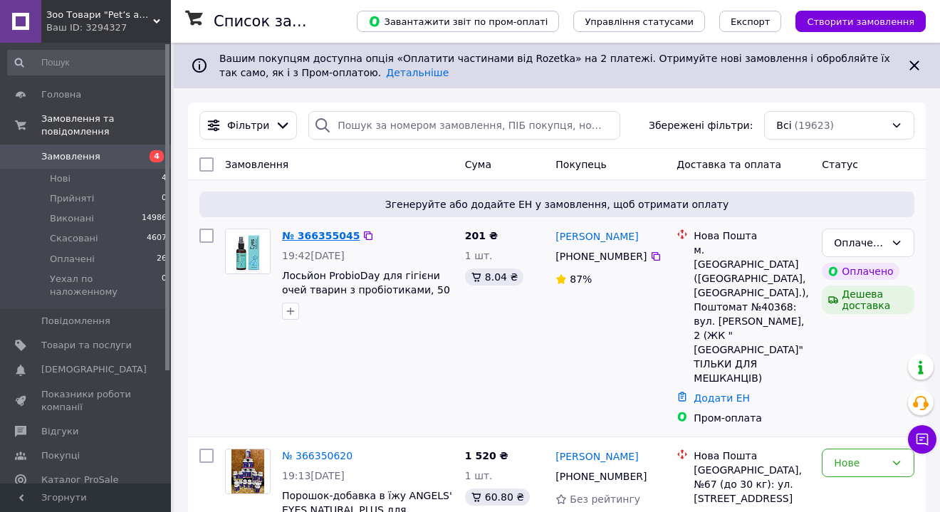
click at [327, 234] on link "№ 366355045" at bounding box center [321, 235] width 78 height 11
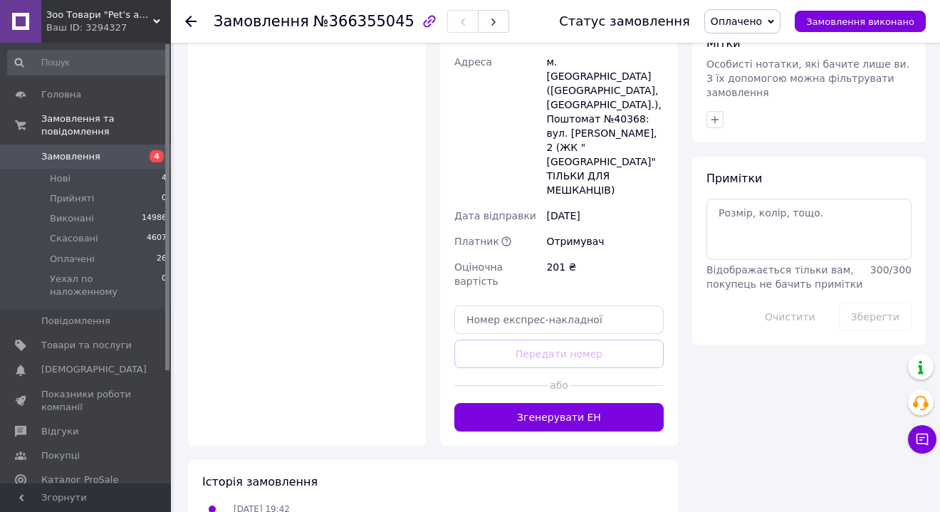
scroll to position [781, 0]
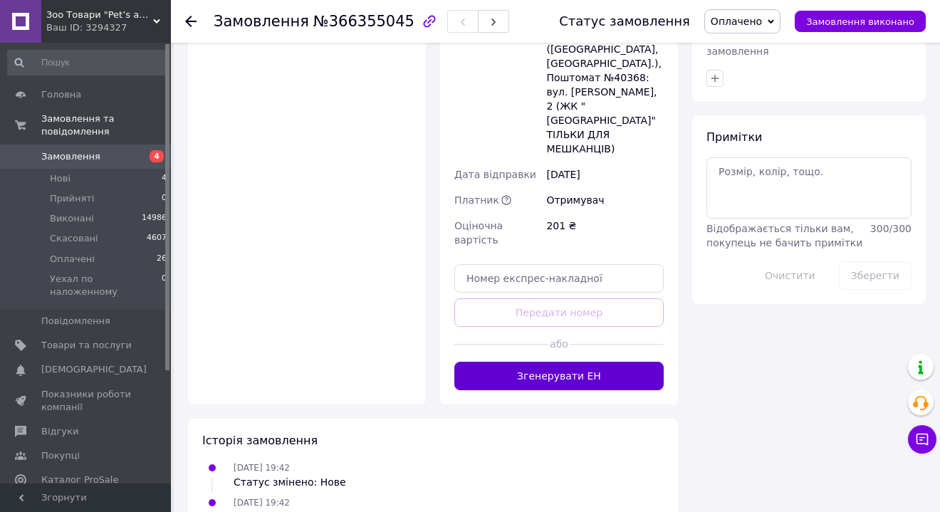
click at [592, 362] on button "Згенерувати ЕН" at bounding box center [559, 376] width 209 height 28
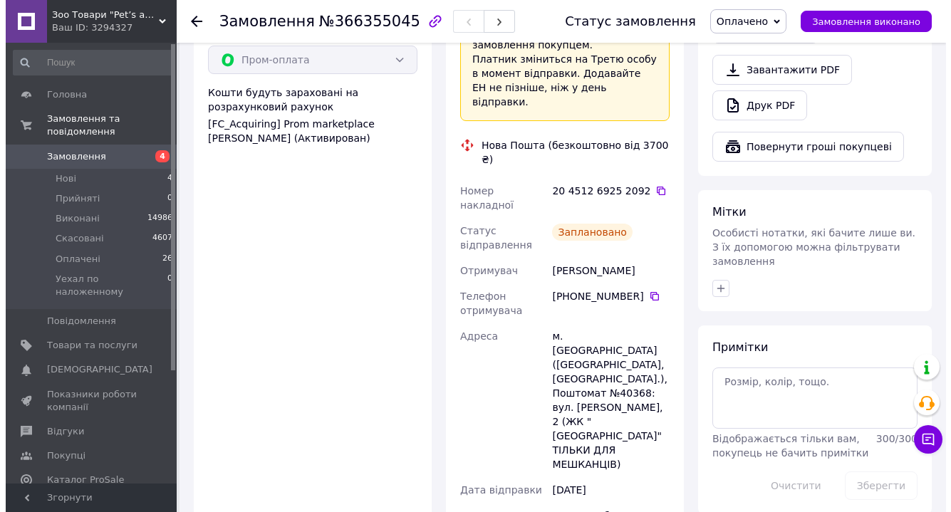
scroll to position [390, 0]
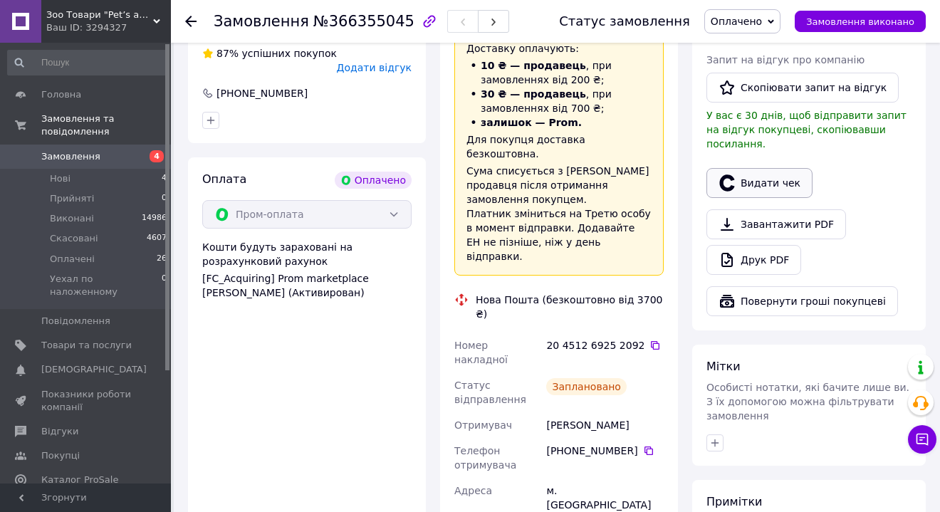
click at [752, 168] on button "Видати чек" at bounding box center [760, 183] width 106 height 30
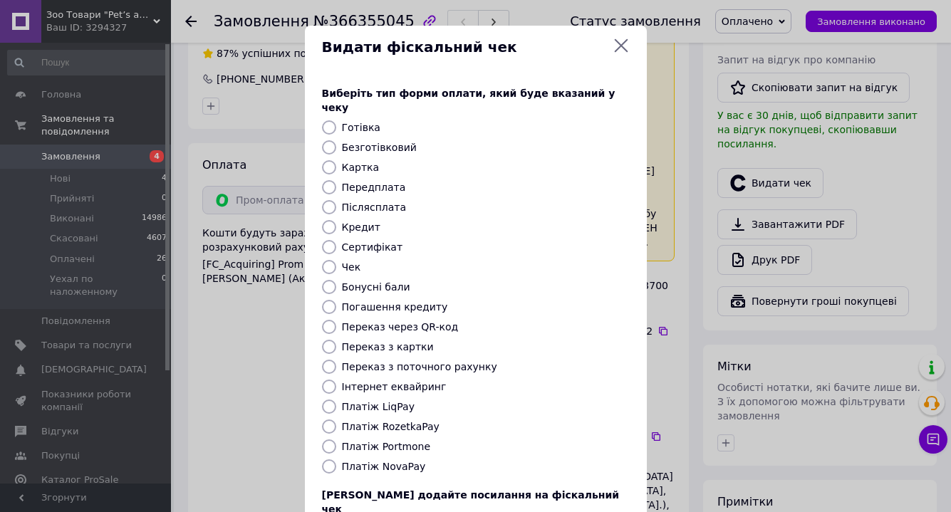
click at [420, 421] on label "Платіж RozetkaPay" at bounding box center [391, 426] width 98 height 11
click at [336, 420] on input "Платіж RozetkaPay" at bounding box center [329, 427] width 14 height 14
radio input "true"
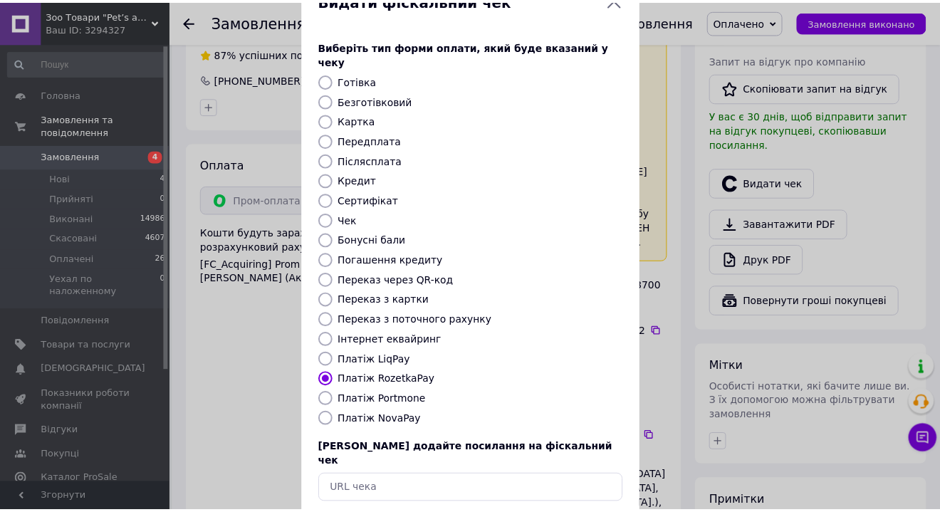
scroll to position [99, 0]
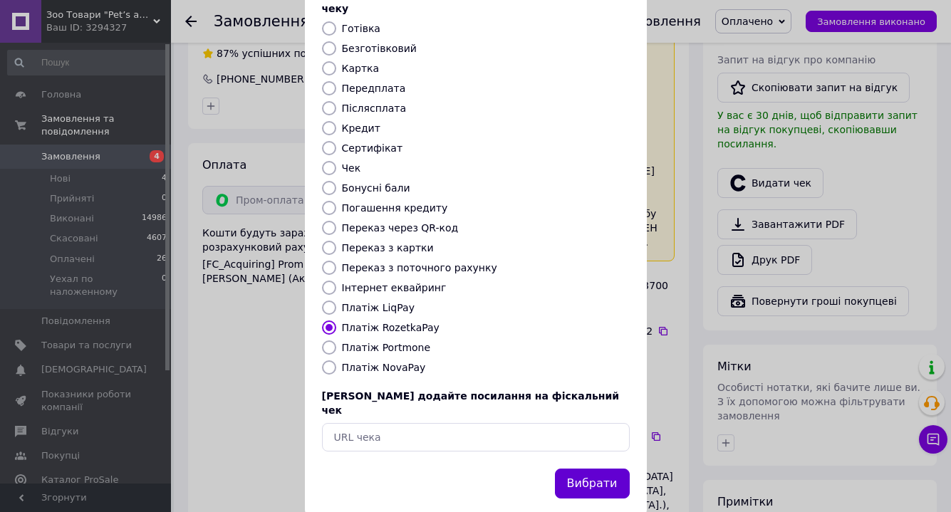
click at [593, 469] on button "Вибрати" at bounding box center [592, 484] width 75 height 31
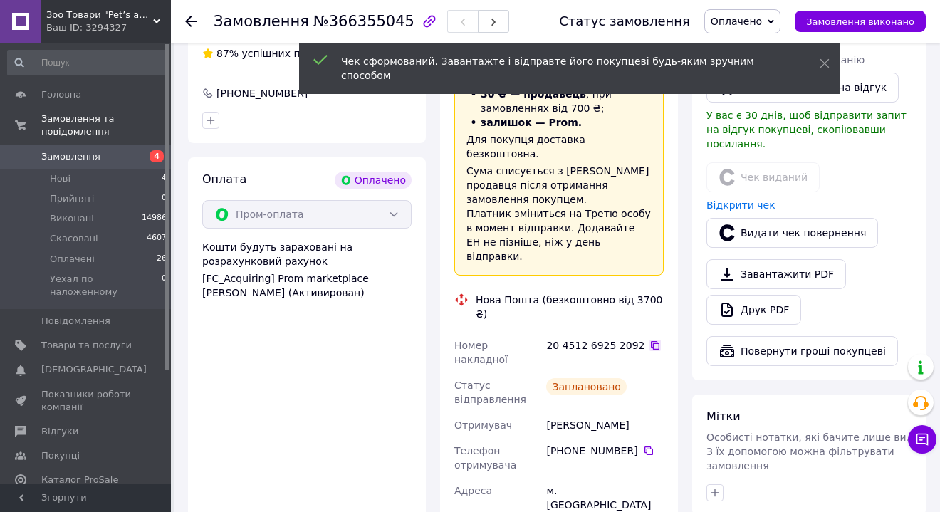
click at [651, 340] on icon at bounding box center [655, 345] width 11 height 11
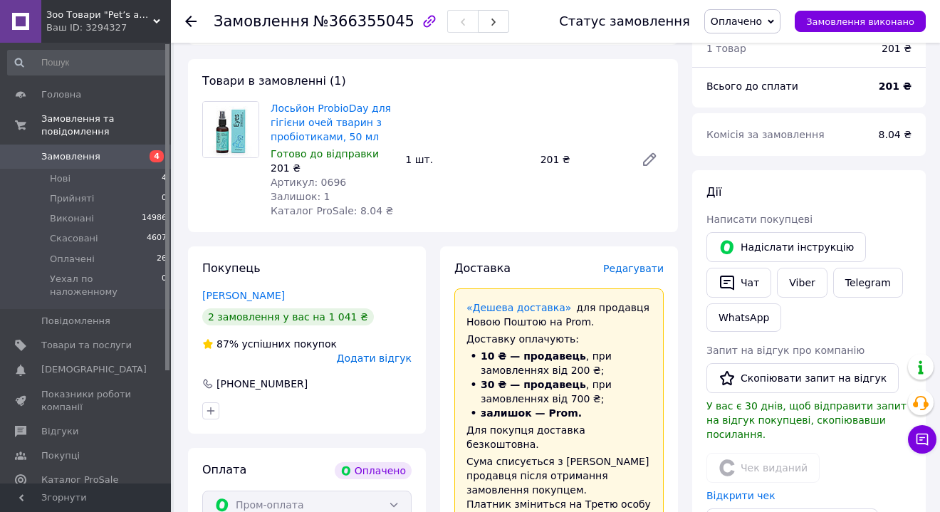
scroll to position [206, 0]
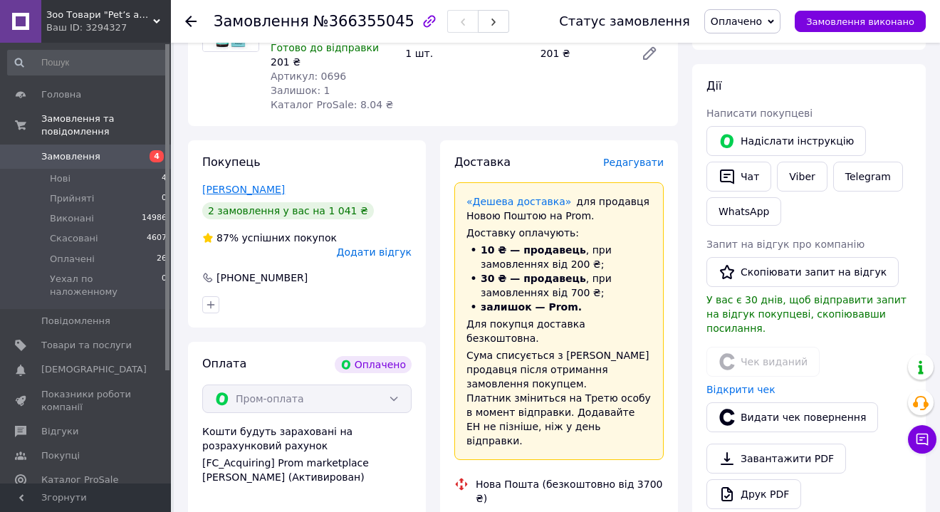
click at [247, 190] on link "Силявина Юля" at bounding box center [243, 189] width 83 height 11
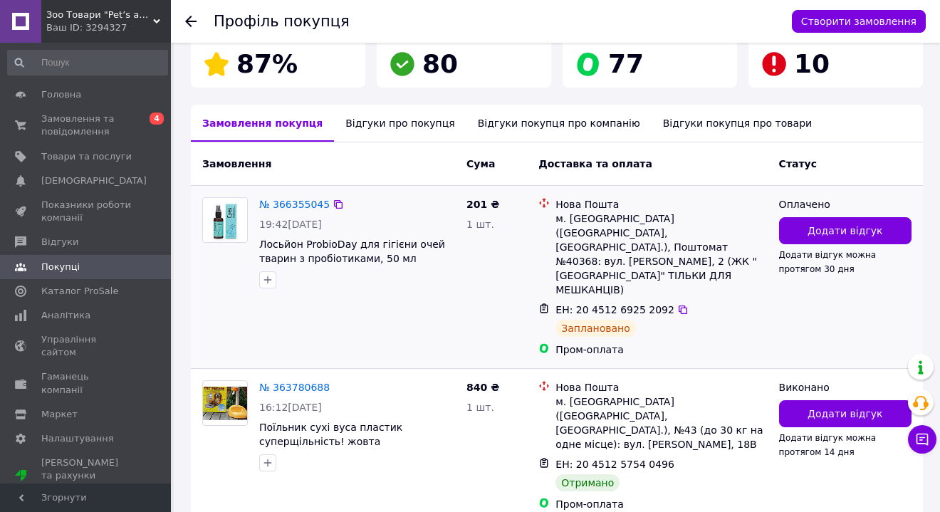
scroll to position [309, 0]
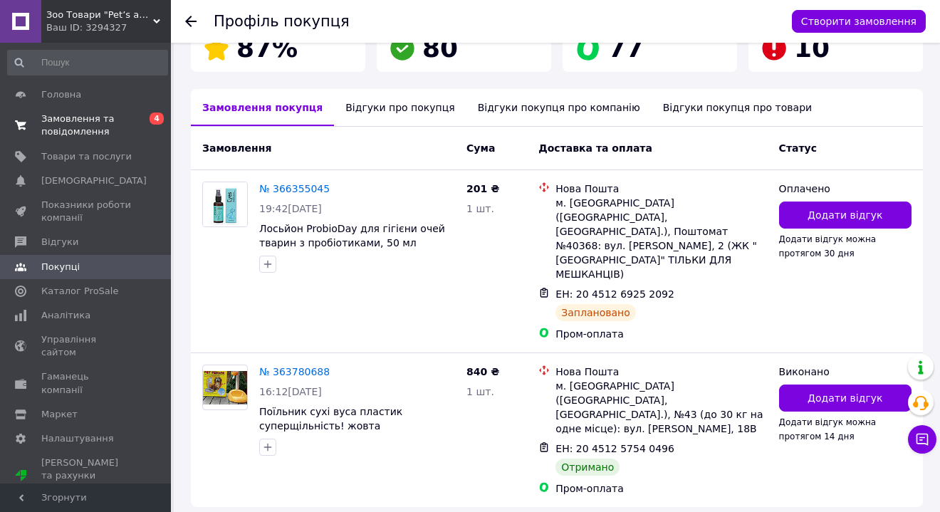
click at [67, 134] on span "Замовлення та повідомлення" at bounding box center [86, 126] width 90 height 26
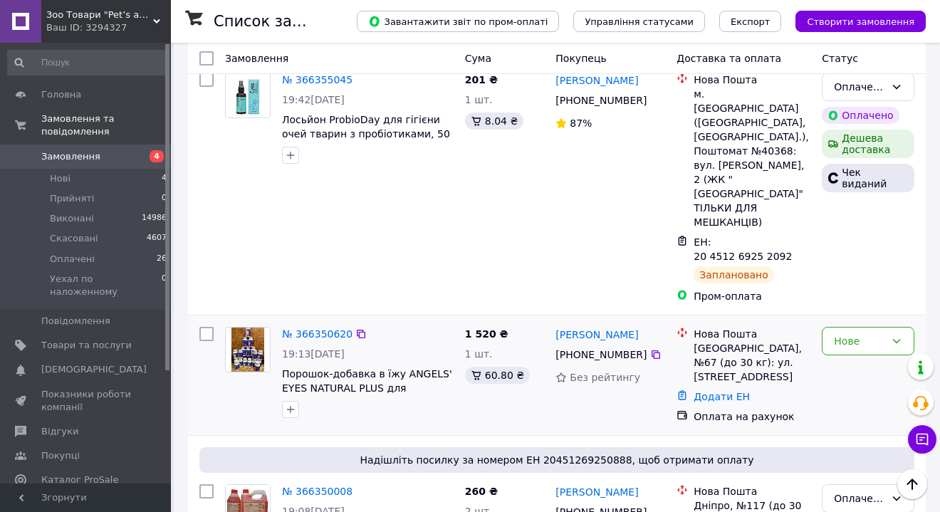
scroll to position [172, 0]
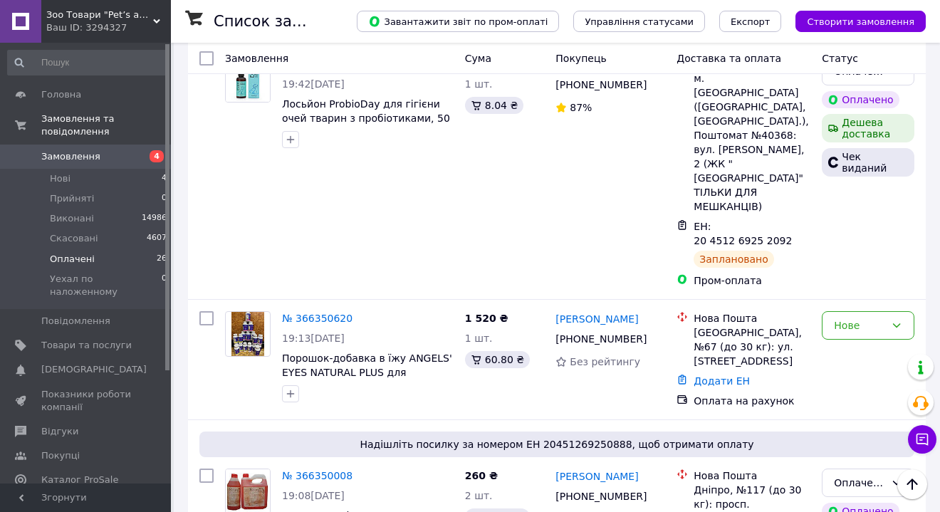
click at [66, 261] on span "Оплачені" at bounding box center [72, 259] width 45 height 13
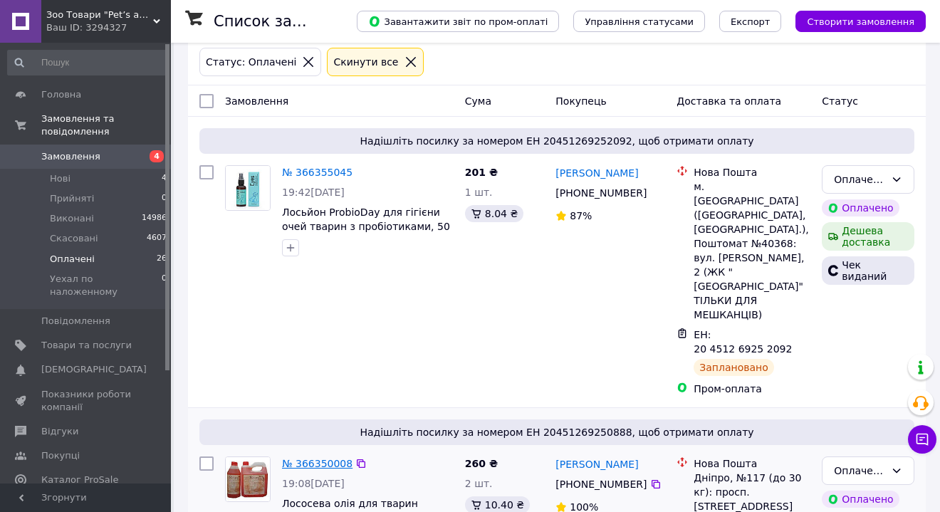
scroll to position [232, 0]
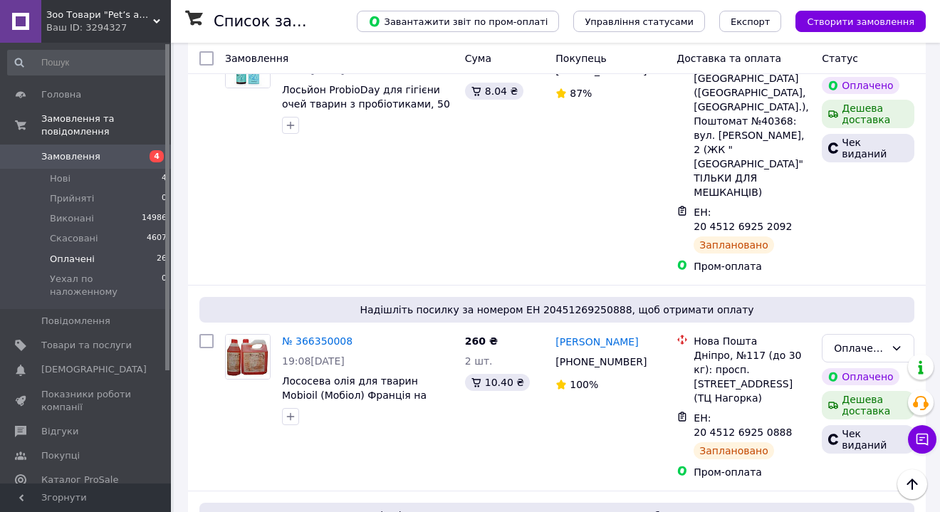
click at [71, 259] on span "Оплачені" at bounding box center [72, 259] width 45 height 13
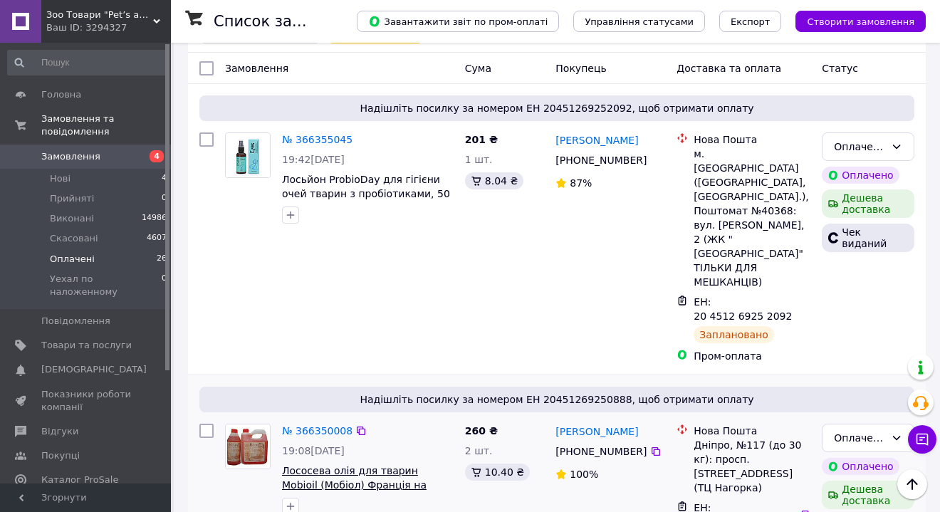
scroll to position [41, 0]
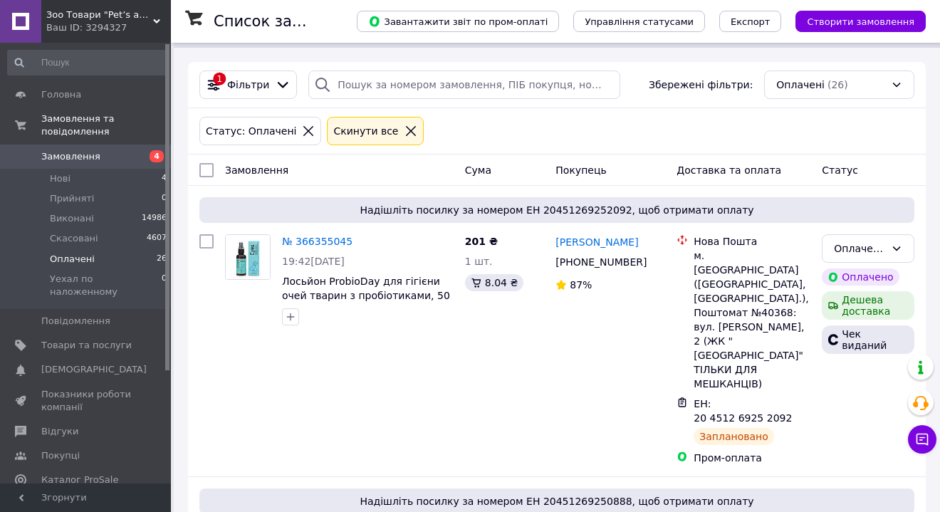
click at [67, 258] on span "Оплачені" at bounding box center [72, 259] width 45 height 13
click at [62, 179] on span "Нові" at bounding box center [60, 178] width 21 height 13
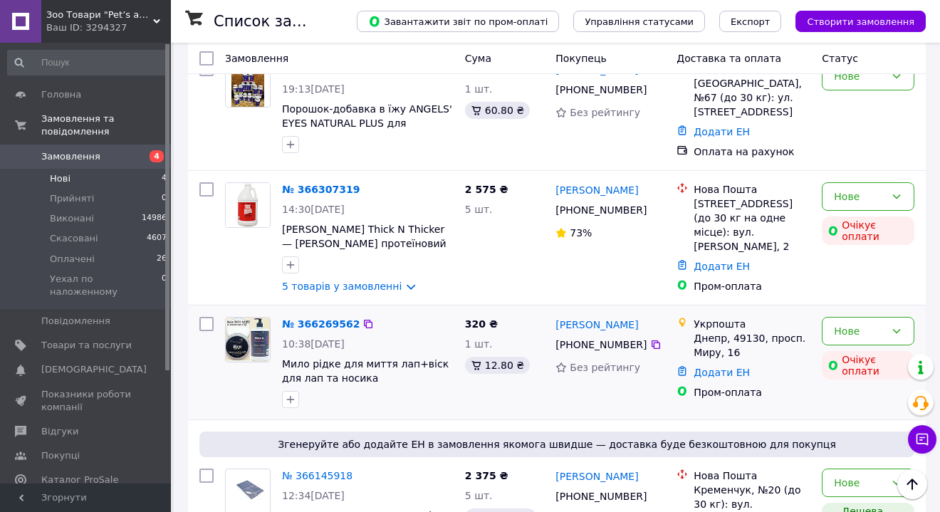
scroll to position [179, 0]
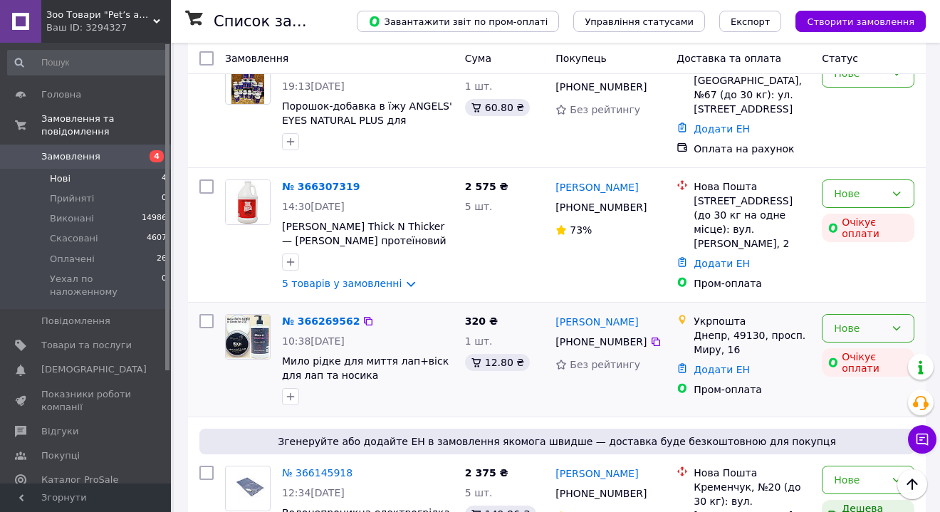
click at [861, 333] on div "Нове" at bounding box center [859, 329] width 51 height 16
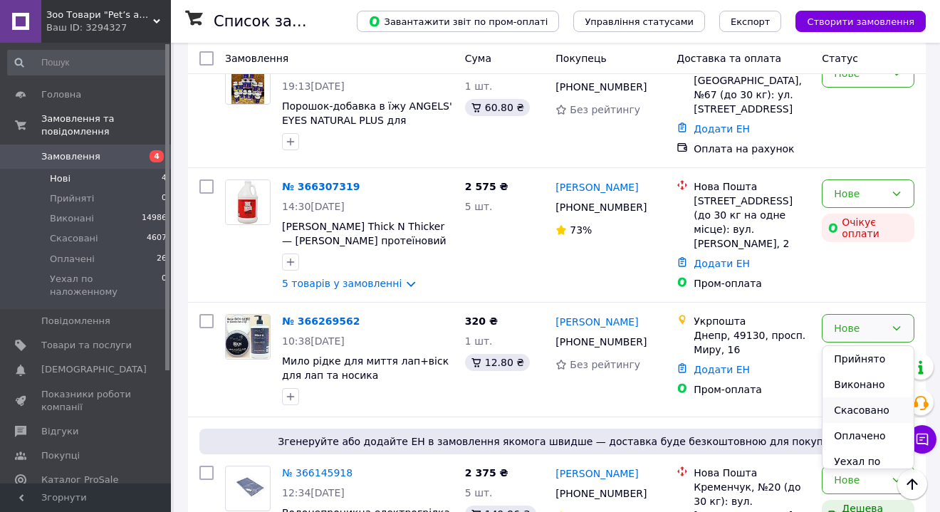
click at [857, 406] on li "Скасовано" at bounding box center [868, 411] width 91 height 26
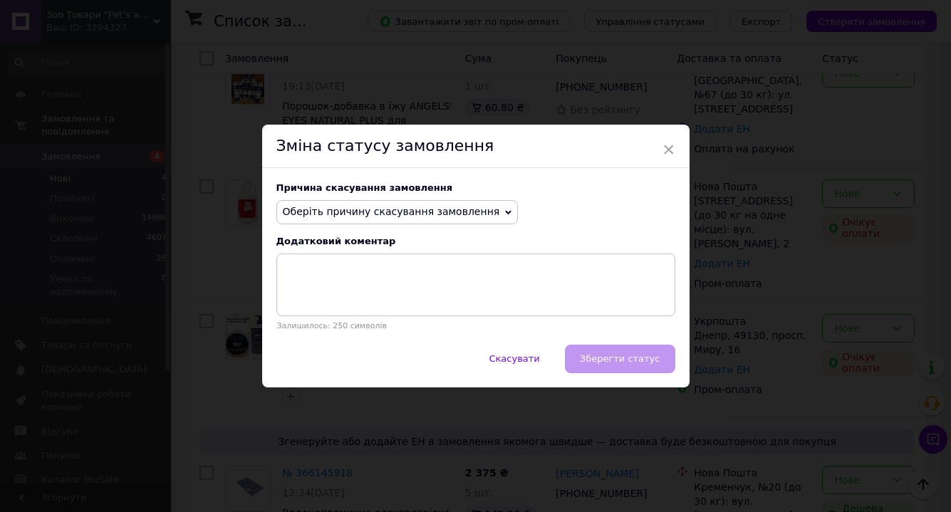
click at [360, 216] on span "Оберіть причину скасування замовлення" at bounding box center [391, 211] width 217 height 11
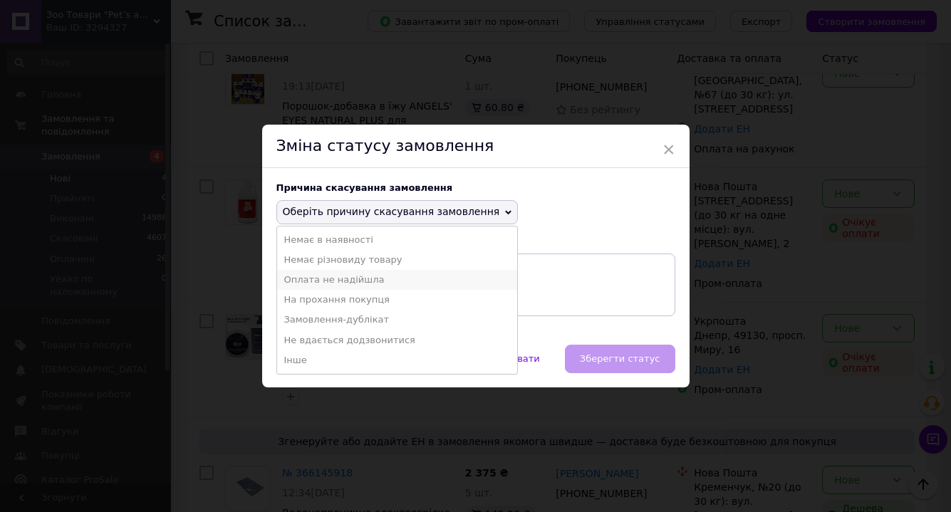
click at [332, 281] on li "Оплата не надійшла" at bounding box center [397, 280] width 241 height 20
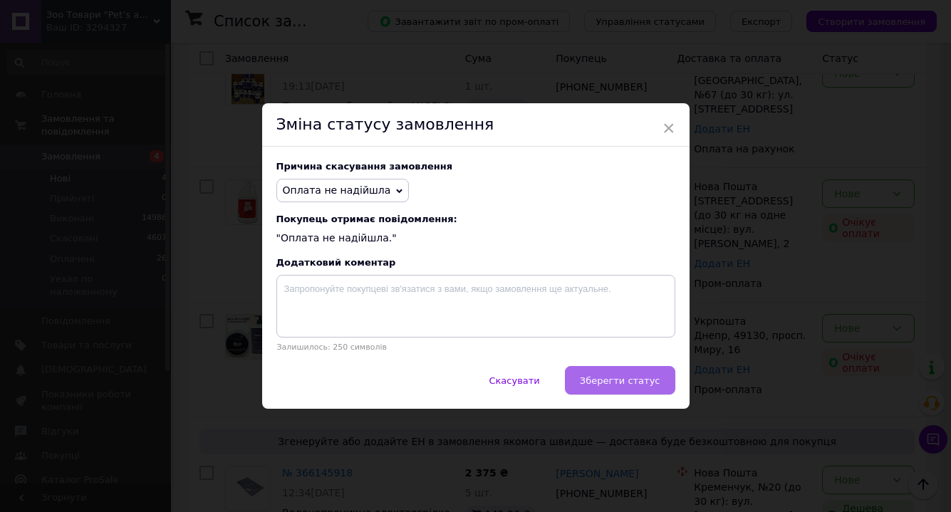
click at [616, 386] on span "Зберегти статус" at bounding box center [620, 380] width 81 height 11
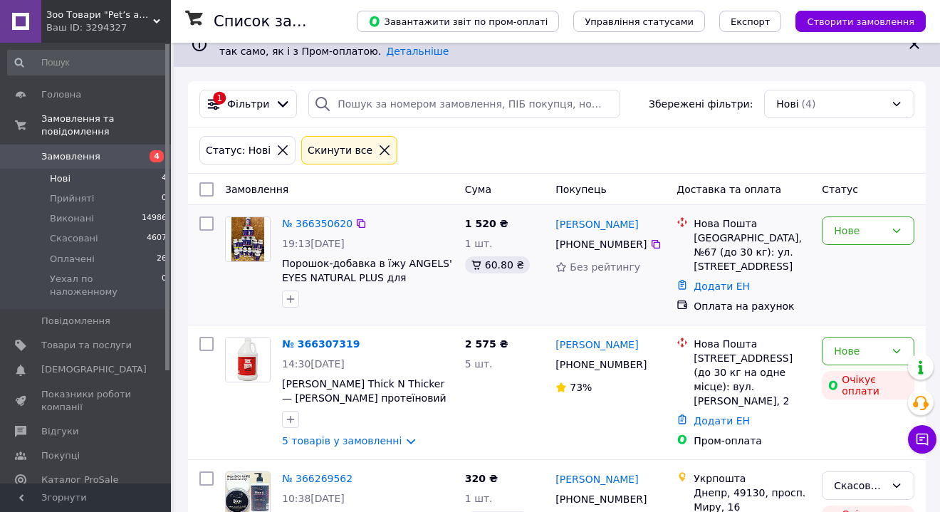
scroll to position [31, 0]
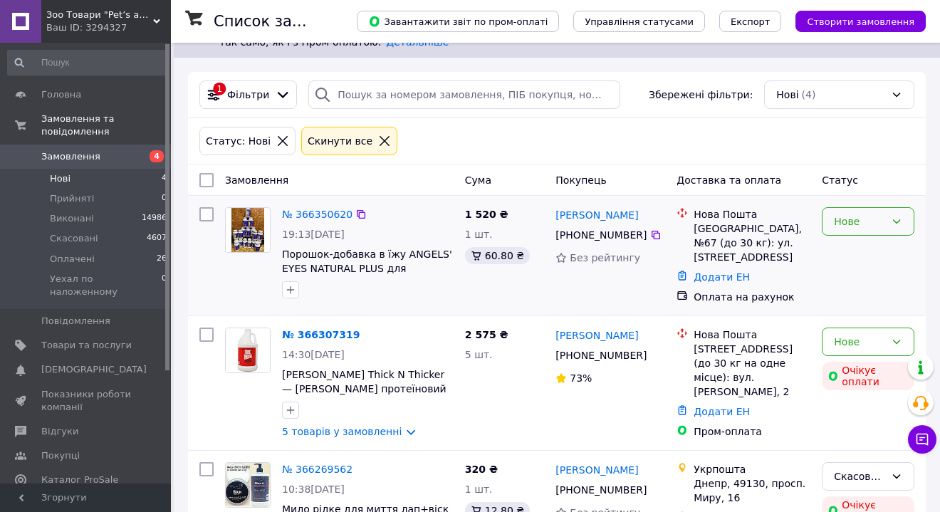
click at [893, 220] on icon at bounding box center [896, 221] width 11 height 11
click at [869, 249] on li "Прийнято" at bounding box center [868, 252] width 91 height 26
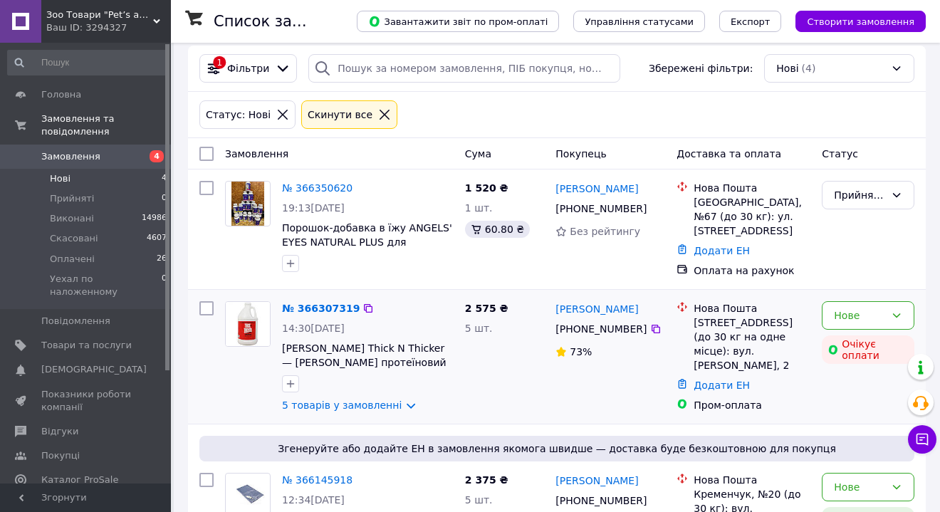
scroll to position [100, 0]
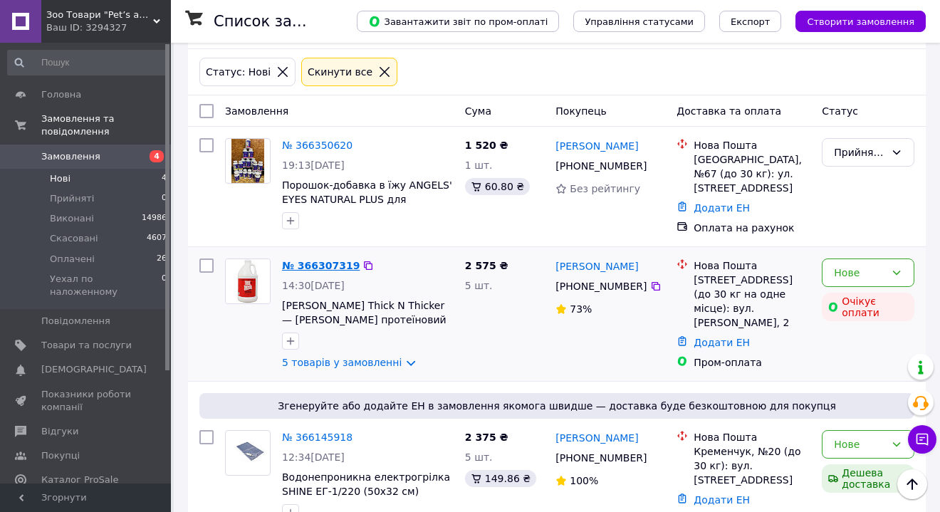
click at [328, 266] on link "№ 366307319" at bounding box center [321, 265] width 78 height 11
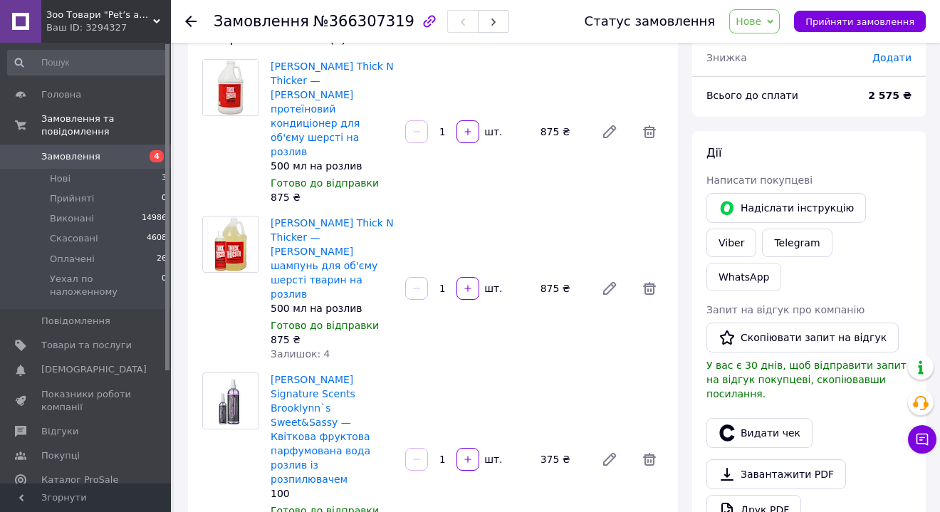
scroll to position [103, 0]
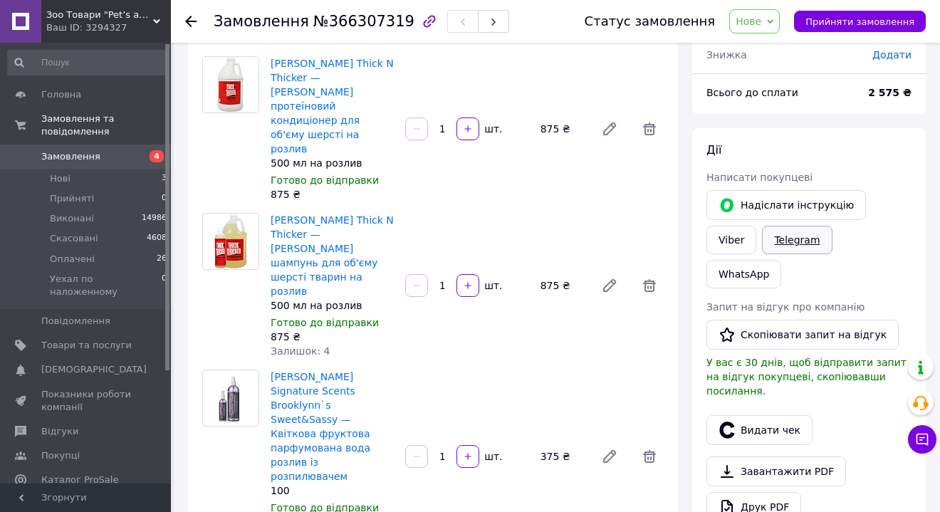
click at [779, 242] on link "Telegram" at bounding box center [797, 240] width 70 height 28
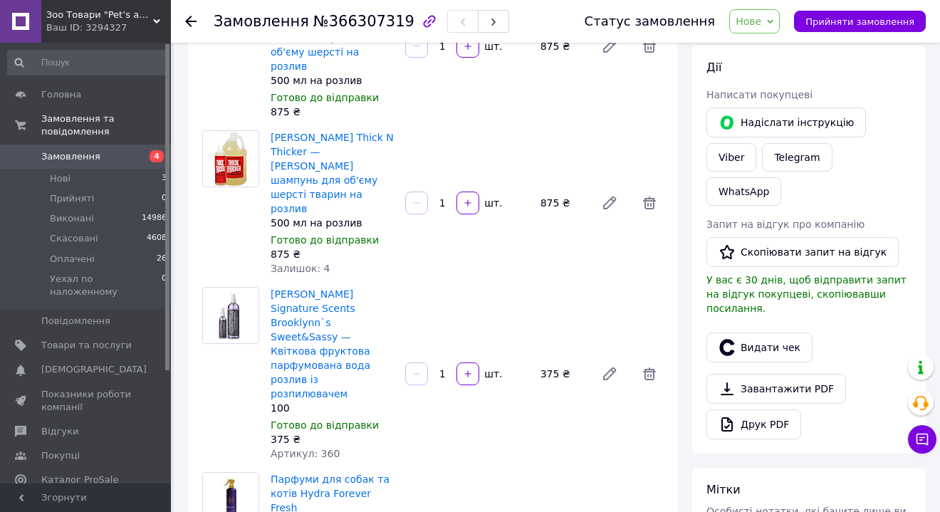
scroll to position [148, 0]
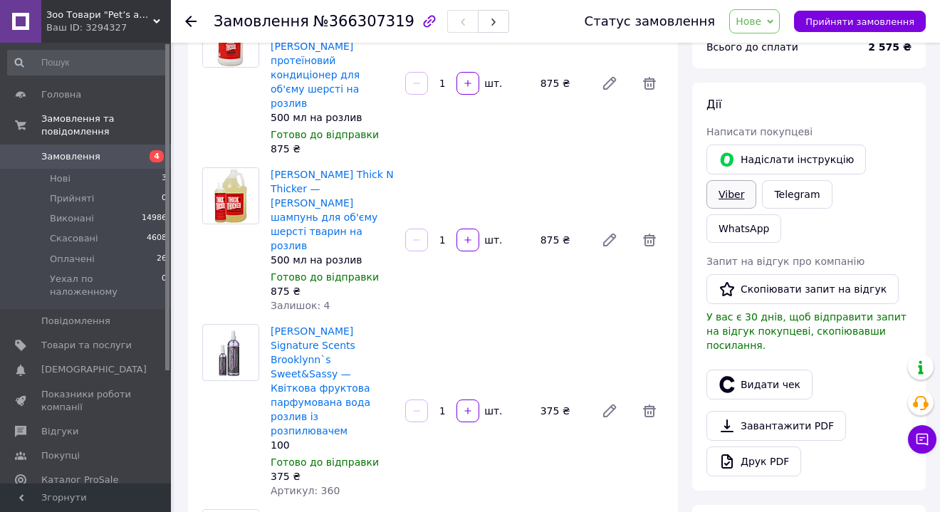
click at [725, 199] on link "Viber" at bounding box center [732, 194] width 50 height 28
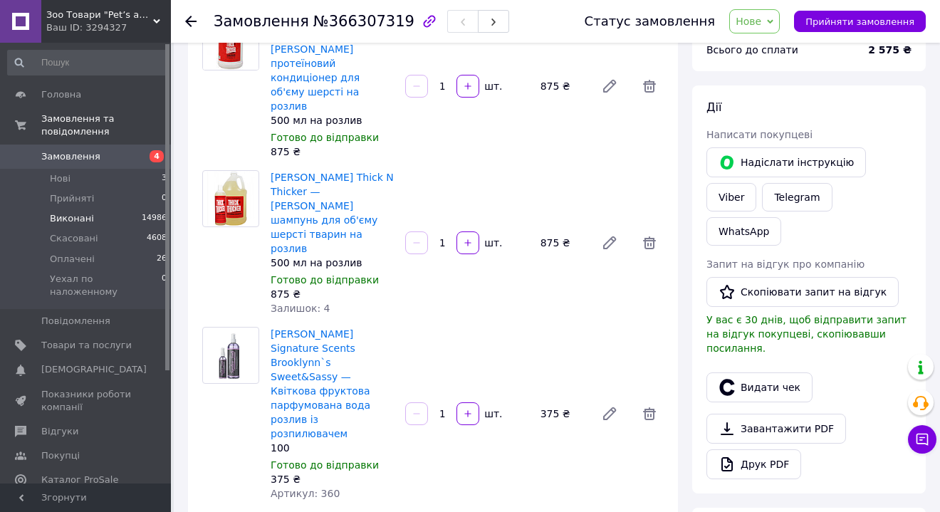
scroll to position [0, 0]
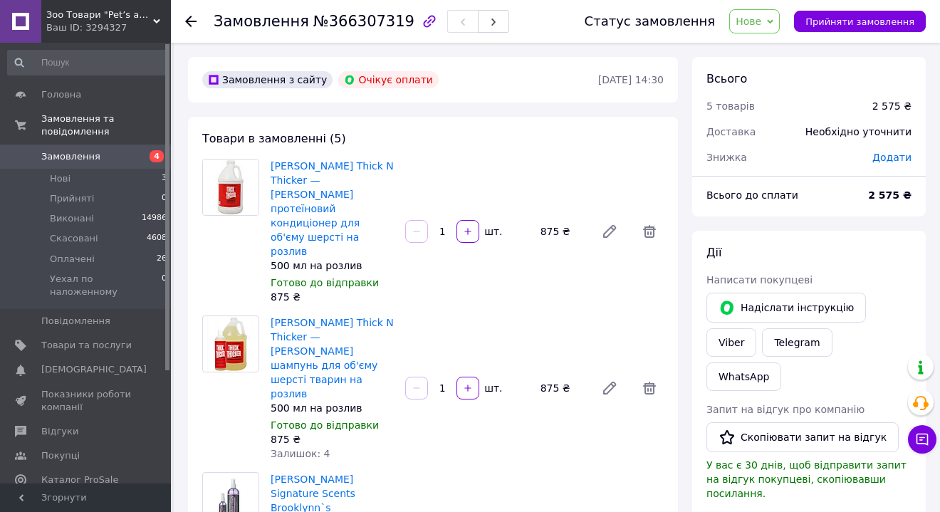
click at [70, 156] on span "Замовлення" at bounding box center [70, 156] width 59 height 13
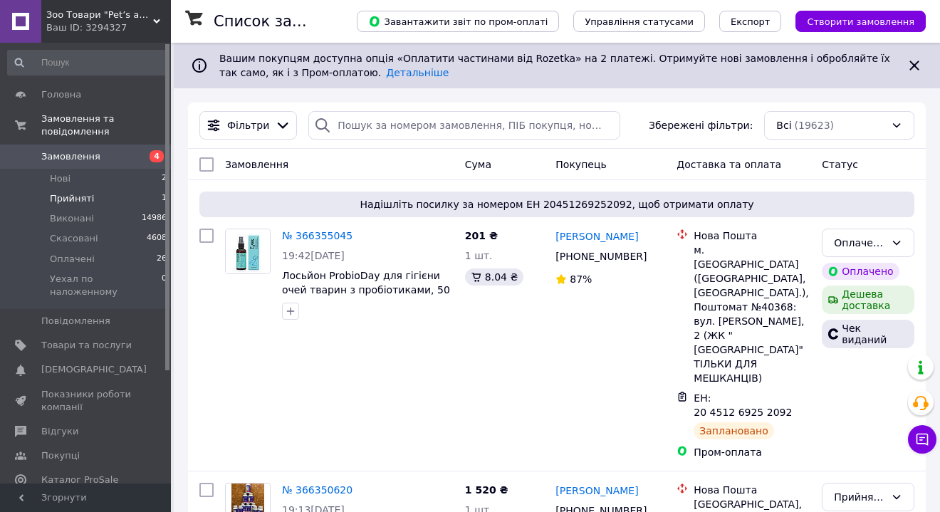
click at [57, 197] on span "Прийняті" at bounding box center [72, 198] width 44 height 13
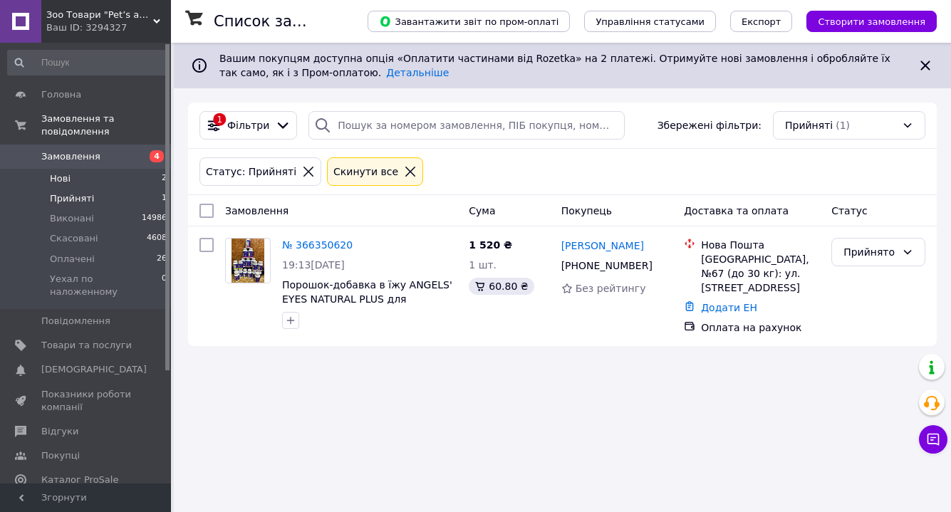
click at [67, 178] on span "Нові" at bounding box center [60, 178] width 21 height 13
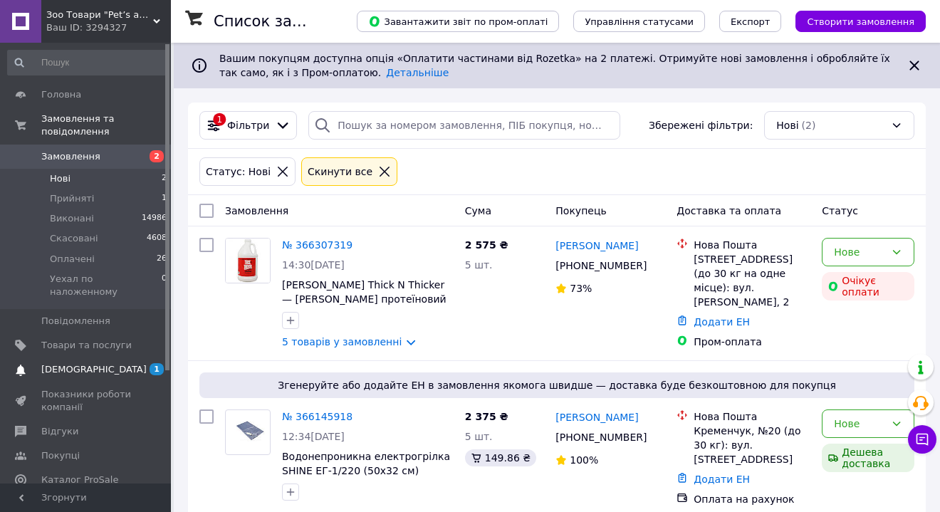
click at [67, 363] on span "[DEMOGRAPHIC_DATA]" at bounding box center [93, 369] width 105 height 13
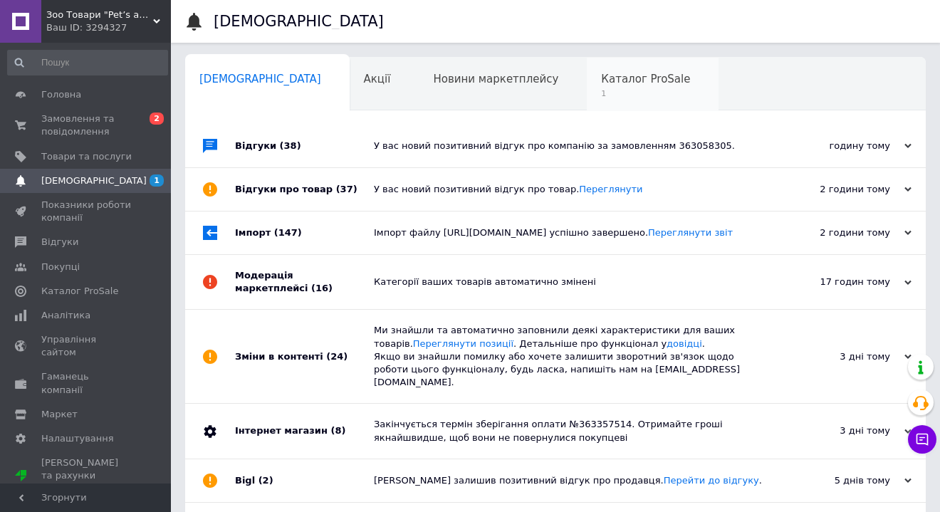
click at [589, 99] on div "Каталог ProSale 1" at bounding box center [653, 85] width 132 height 54
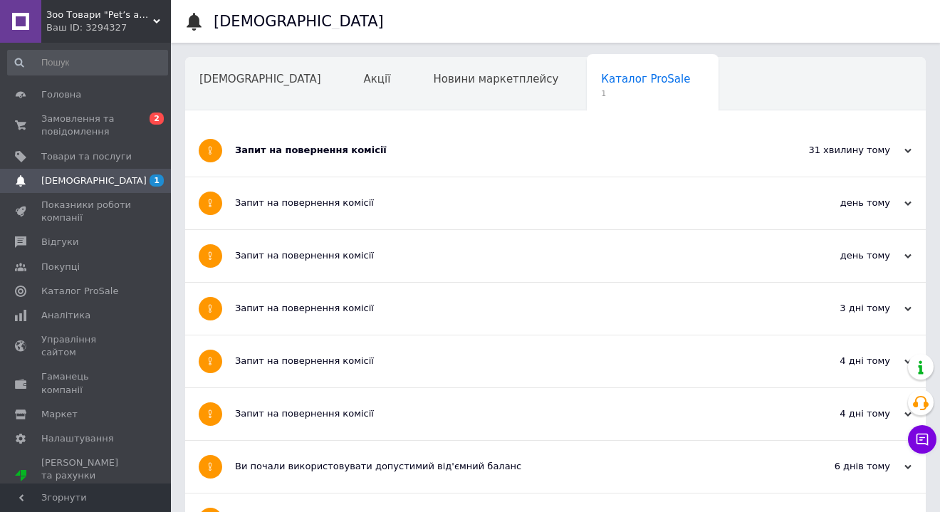
click at [333, 145] on div "Запит на повернення комісії" at bounding box center [502, 150] width 534 height 13
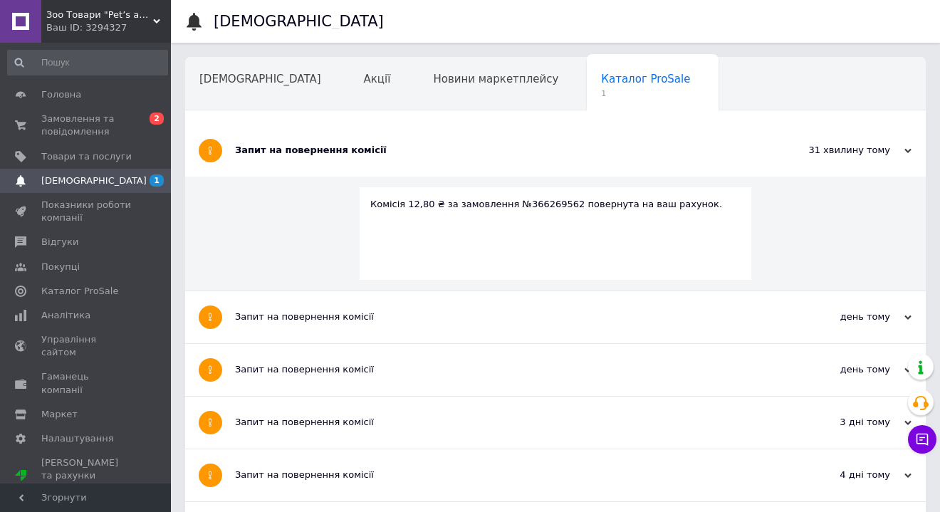
click at [90, 177] on span "[DEMOGRAPHIC_DATA]" at bounding box center [93, 181] width 105 height 13
click at [66, 130] on span "Замовлення та повідомлення" at bounding box center [86, 126] width 90 height 26
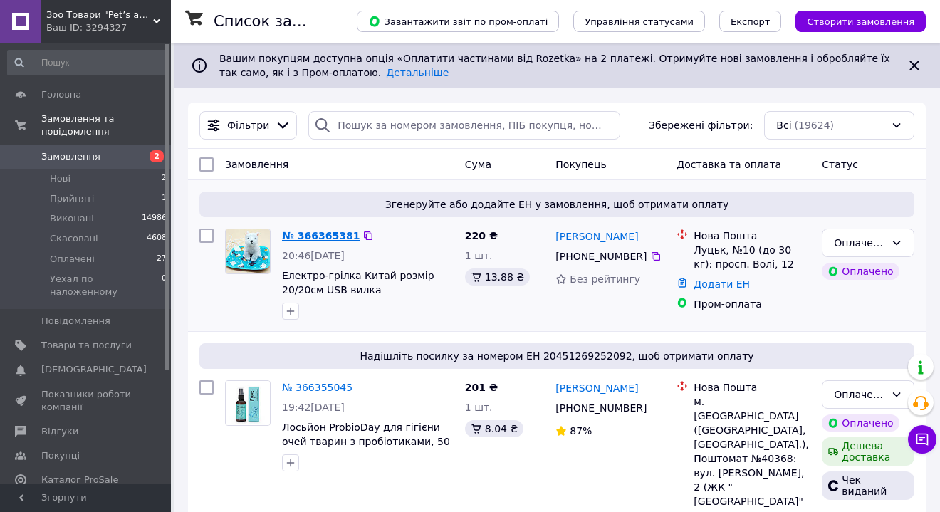
click at [330, 234] on link "№ 366365381" at bounding box center [321, 235] width 78 height 11
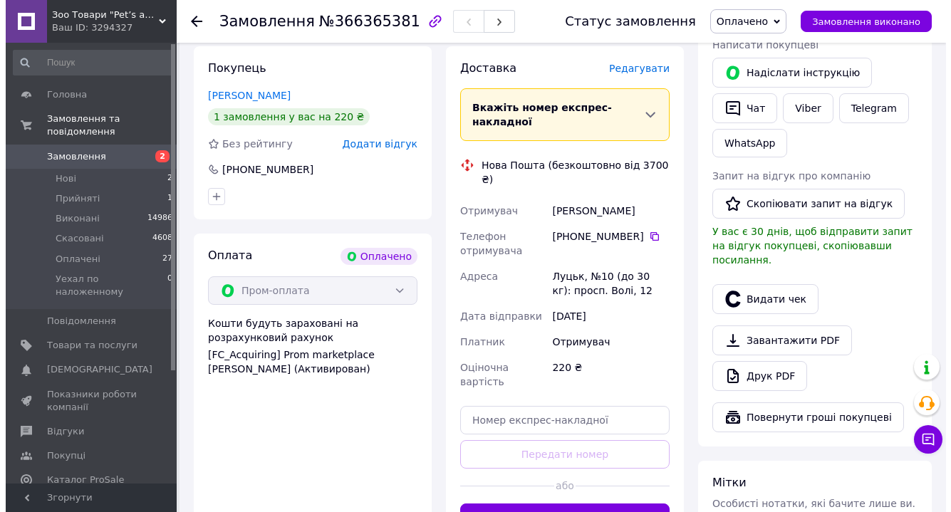
scroll to position [286, 0]
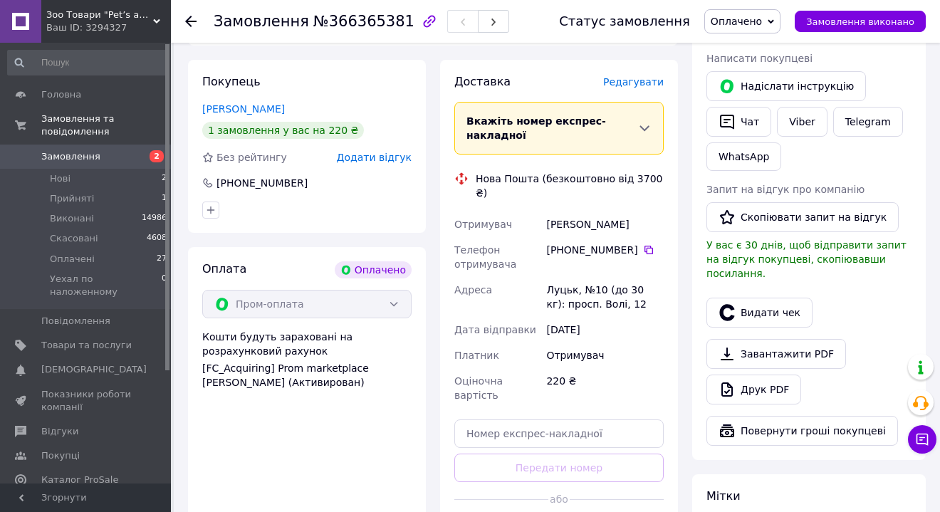
click at [628, 76] on span "Редагувати" at bounding box center [633, 81] width 61 height 11
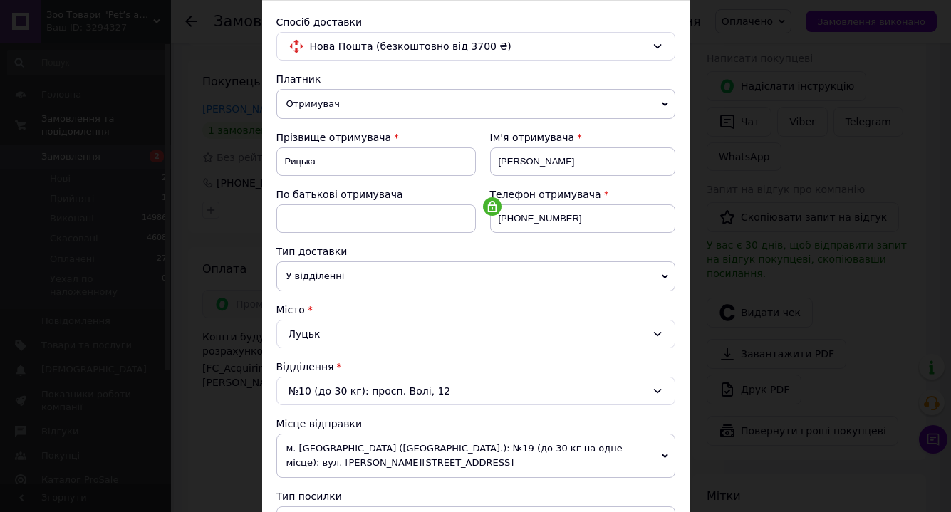
scroll to position [274, 0]
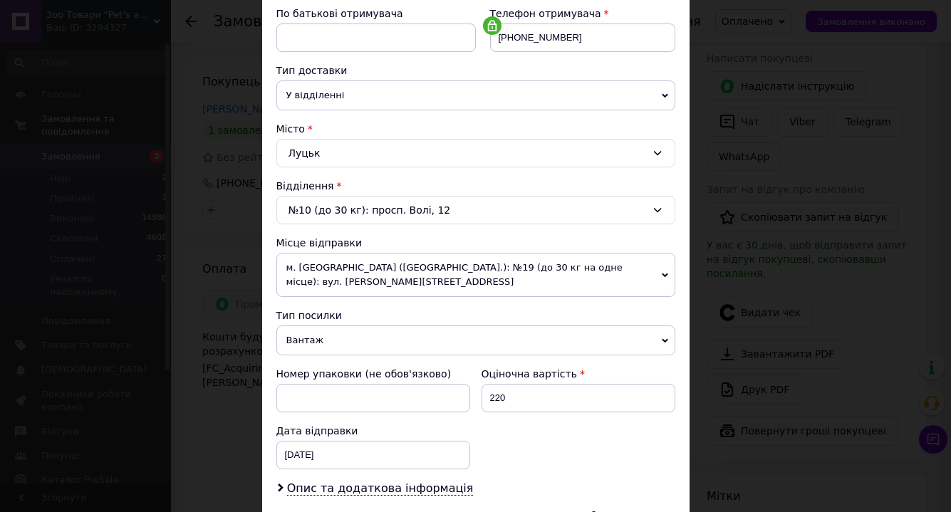
click at [549, 345] on span "Вантаж" at bounding box center [475, 341] width 399 height 30
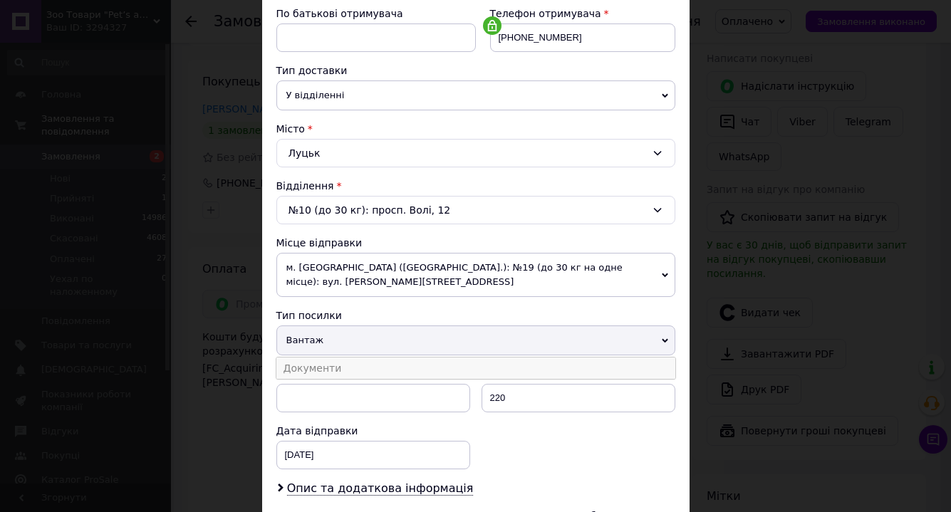
click at [475, 370] on li "Документи" at bounding box center [475, 368] width 399 height 21
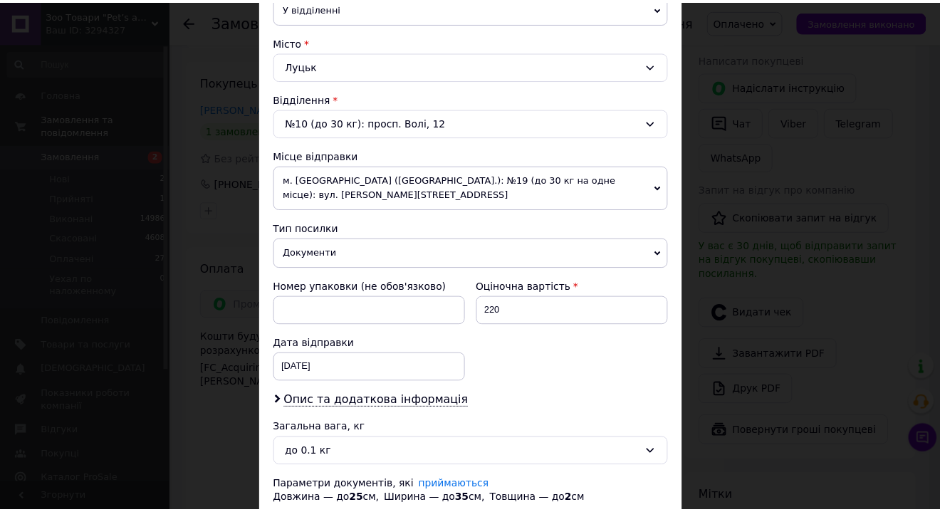
scroll to position [462, 0]
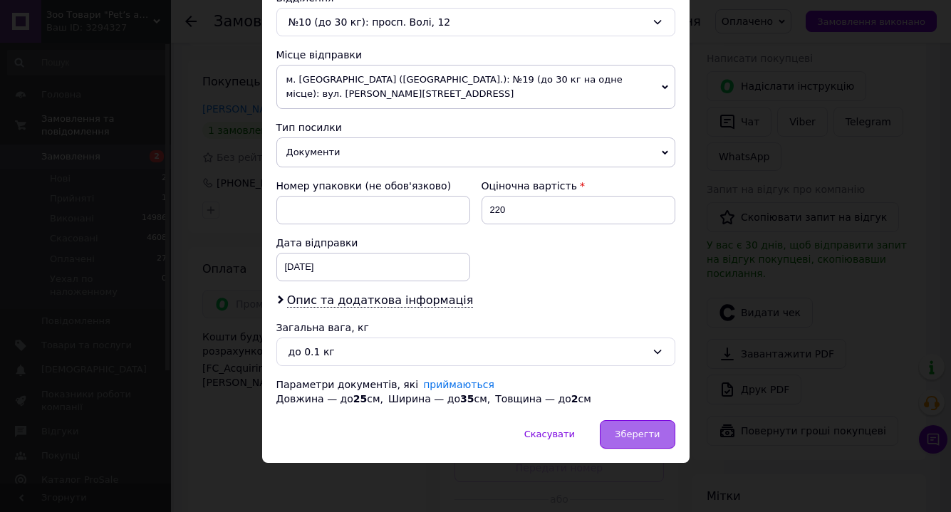
click at [616, 432] on span "Зберегти" at bounding box center [637, 434] width 45 height 11
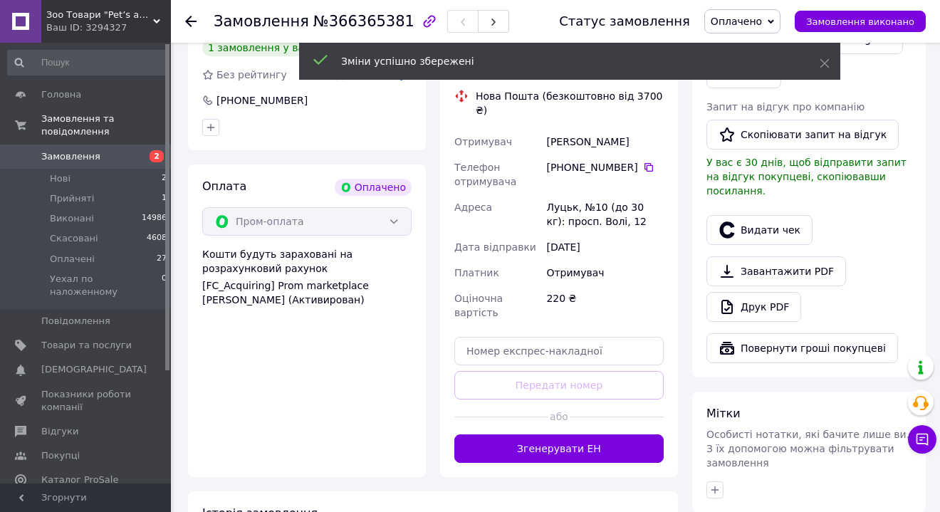
scroll to position [564, 0]
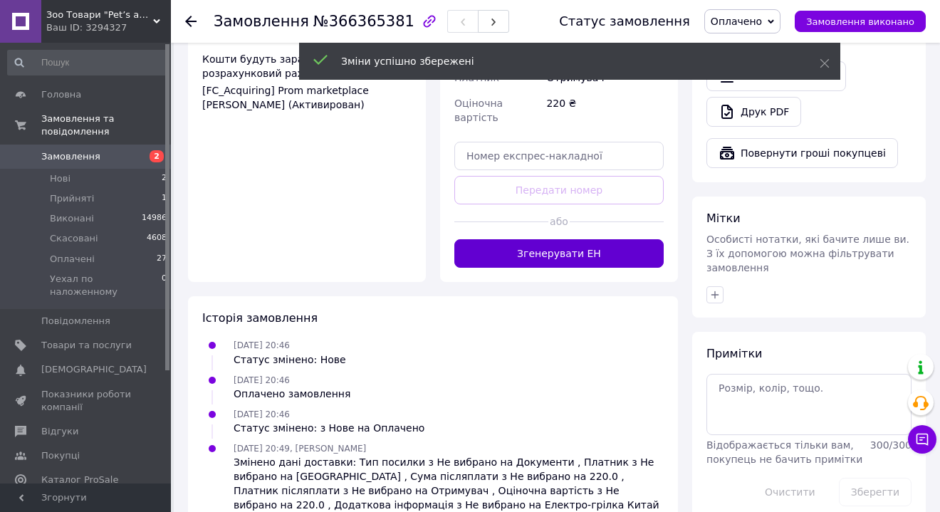
click at [601, 239] on button "Згенерувати ЕН" at bounding box center [559, 253] width 209 height 28
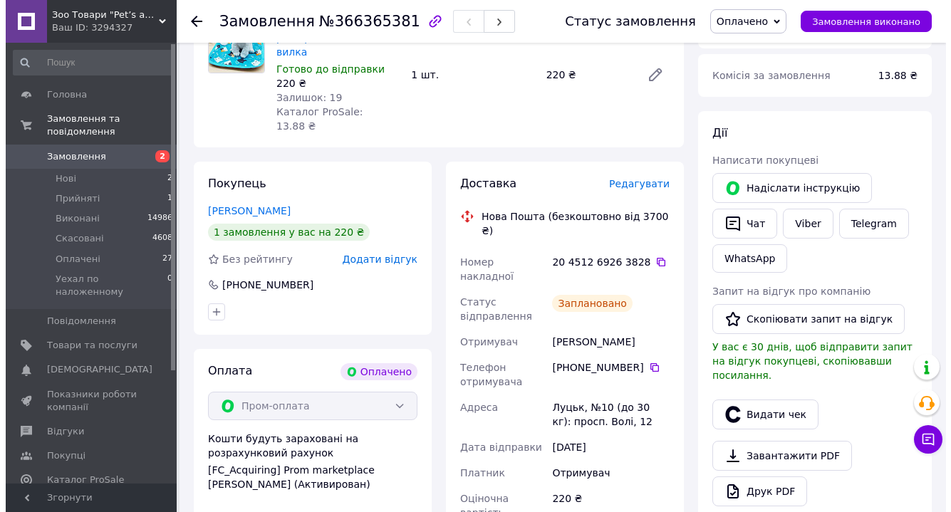
scroll to position [257, 0]
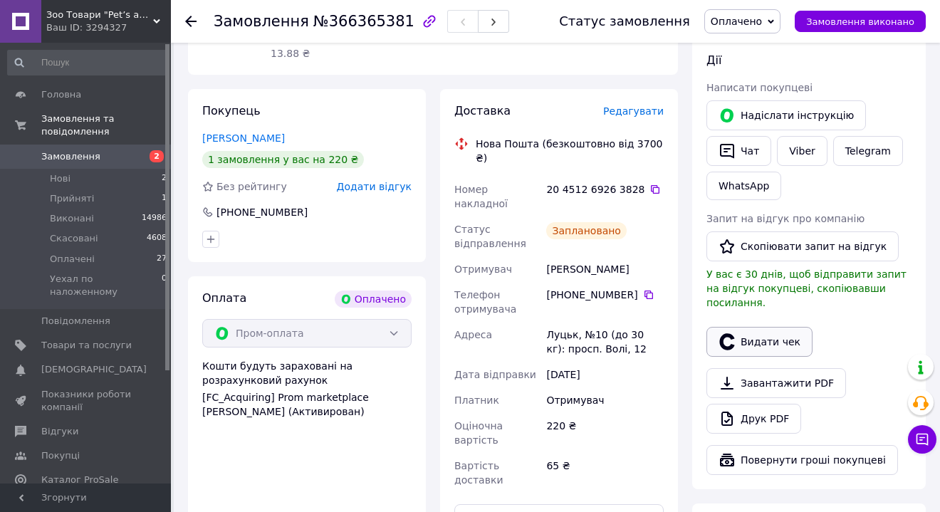
click at [774, 332] on button "Видати чек" at bounding box center [760, 342] width 106 height 30
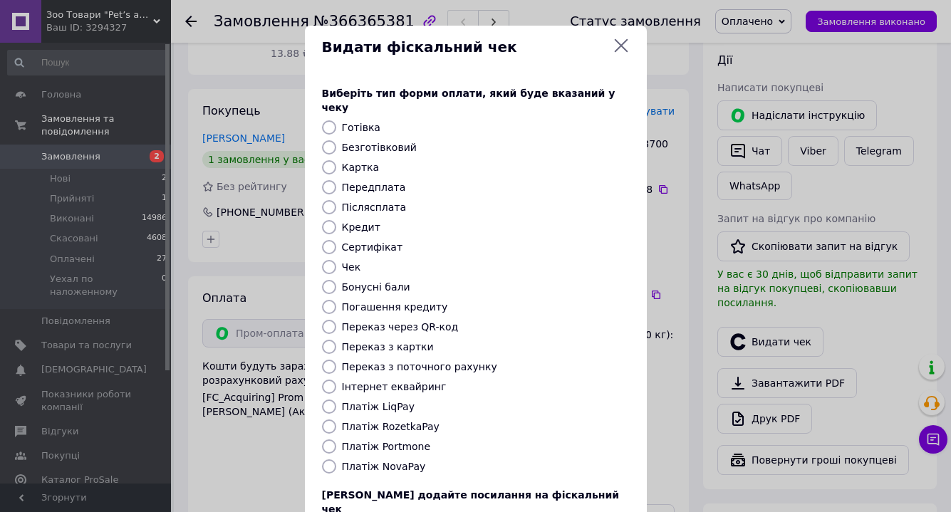
click at [405, 421] on label "Платіж RozetkaPay" at bounding box center [391, 426] width 98 height 11
click at [336, 420] on input "Платіж RozetkaPay" at bounding box center [329, 427] width 14 height 14
radio input "true"
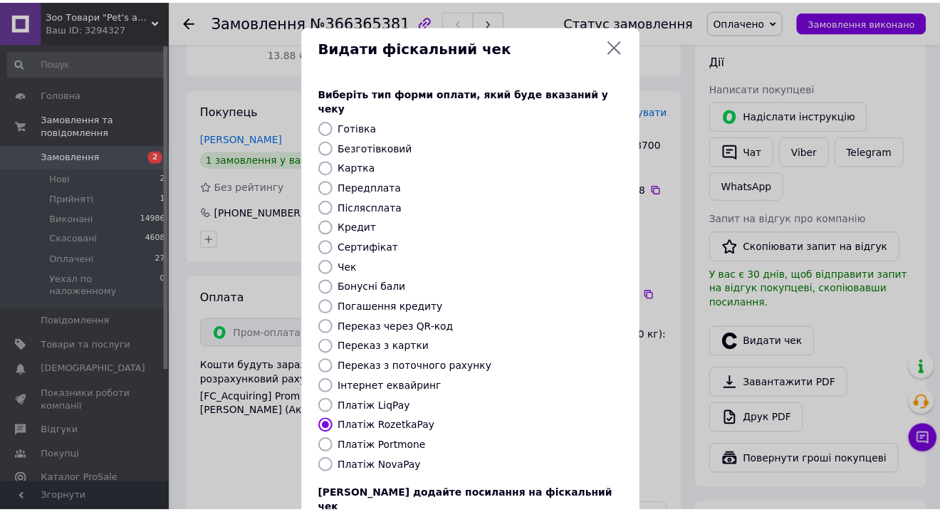
scroll to position [99, 0]
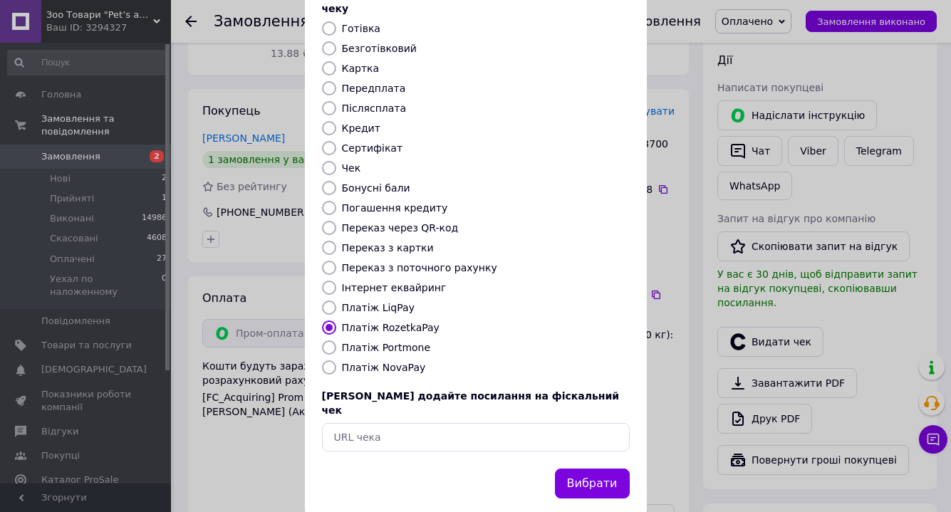
click at [598, 469] on button "Вибрати" at bounding box center [592, 484] width 75 height 31
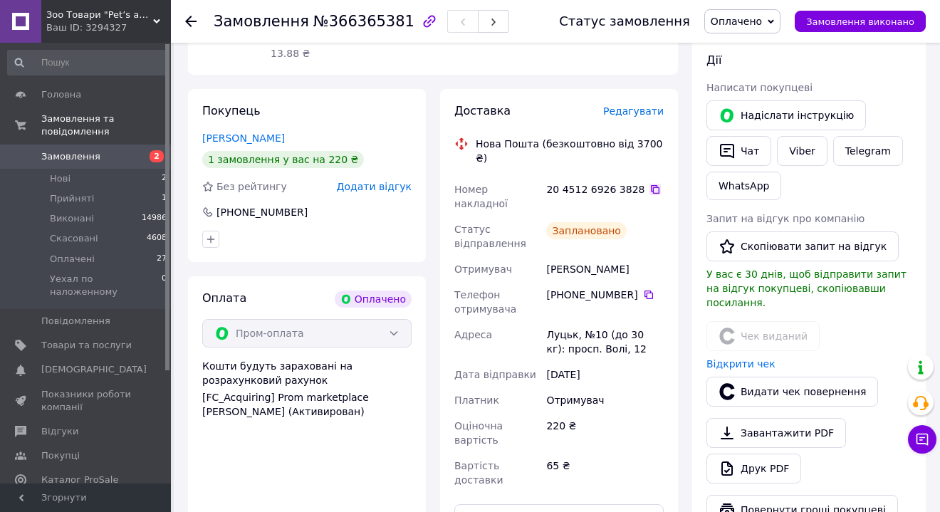
click at [650, 184] on icon at bounding box center [655, 189] width 11 height 11
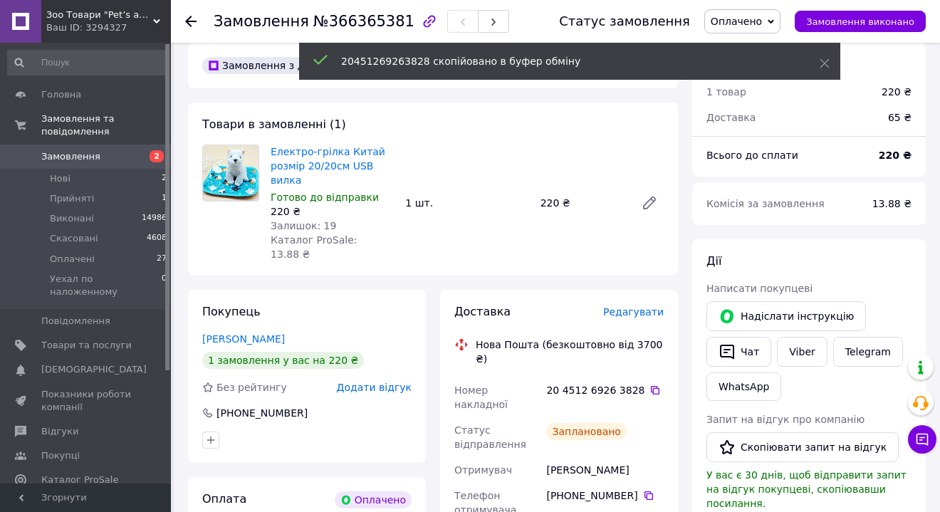
scroll to position [0, 0]
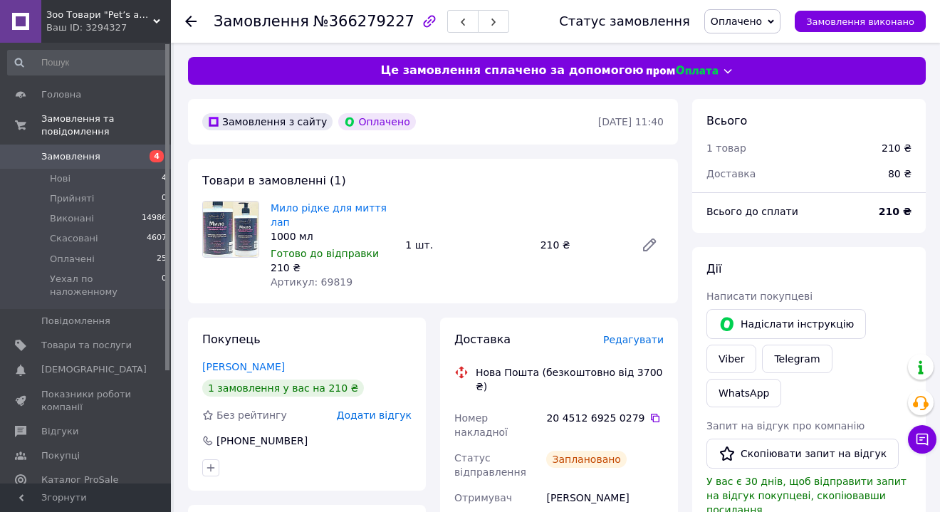
scroll to position [161, 0]
